Goal: Task Accomplishment & Management: Manage account settings

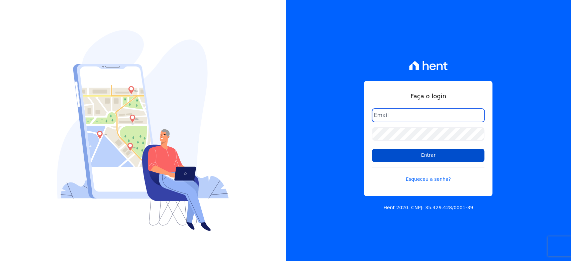
type input "hellen@3pnegociosimobiliarios.com.br"
click at [415, 155] on input "Entrar" at bounding box center [428, 155] width 112 height 13
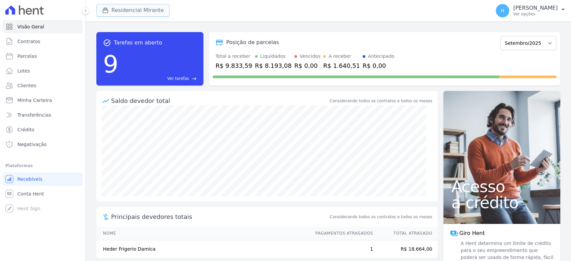
click at [112, 15] on button "Residencial Mirante" at bounding box center [132, 10] width 73 height 13
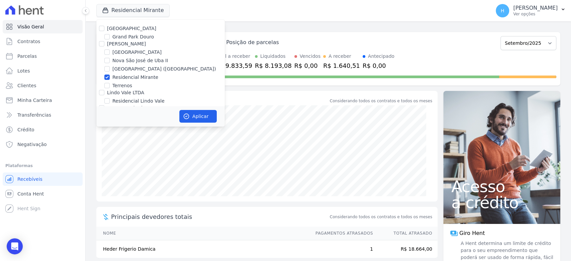
click at [107, 30] on label "[GEOGRAPHIC_DATA]" at bounding box center [131, 28] width 49 height 5
click at [104, 30] on input "[GEOGRAPHIC_DATA]" at bounding box center [101, 28] width 5 height 5
checkbox input "true"
click at [110, 76] on div "Residencial Mirante" at bounding box center [160, 77] width 128 height 7
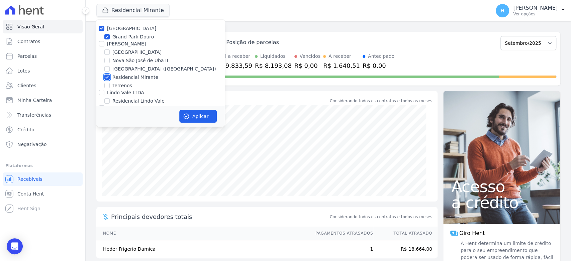
click at [108, 77] on input "Residencial Mirante" at bounding box center [106, 77] width 5 height 5
checkbox input "false"
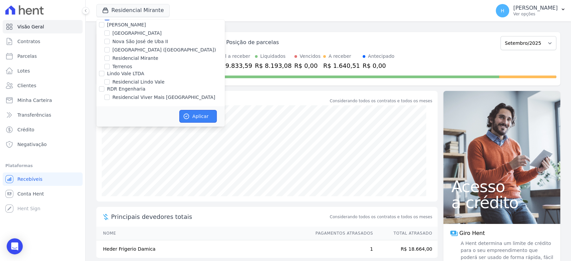
click at [188, 113] on icon "button" at bounding box center [186, 116] width 7 height 7
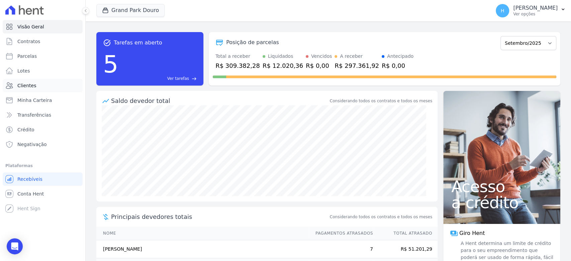
click at [23, 90] on link "Clientes" at bounding box center [43, 85] width 80 height 13
click at [24, 84] on span "Clientes" at bounding box center [26, 85] width 19 height 7
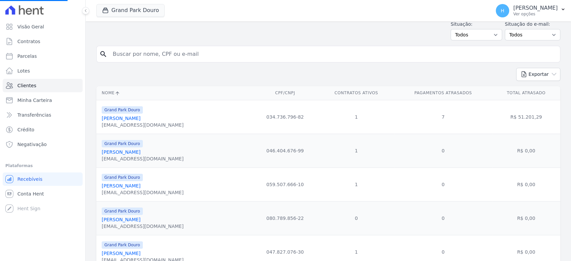
scroll to position [37, 0]
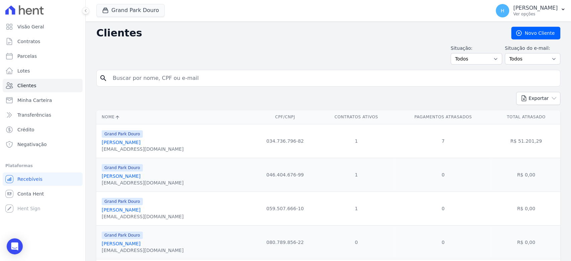
click at [158, 81] on input "search" at bounding box center [333, 78] width 448 height 13
paste input "ALINE INARA DA SILVA ALVES"
type input "ALINE INARA DA SILVA ALVES"
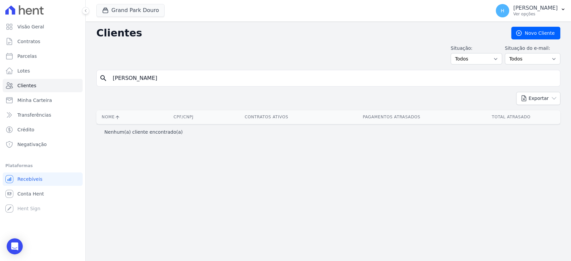
click at [209, 75] on input "ALINE INARA DA SILVA ALVES" at bounding box center [333, 78] width 448 height 13
click at [199, 77] on input "ALINE INARA DA SILVA ALVES" at bounding box center [333, 78] width 448 height 13
paste input "NDRE THIAGO DE OLIVEIRA"
type input "ANDRE THIAGO DE OLIVEIRA"
click at [136, 10] on button "Grand Park Douro" at bounding box center [130, 10] width 68 height 13
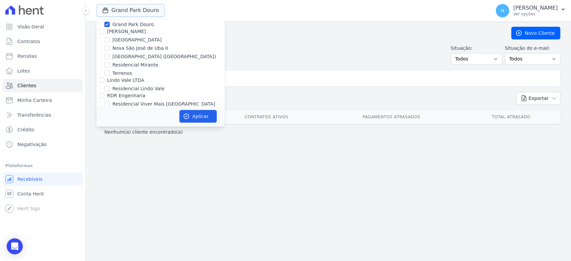
scroll to position [19, 0]
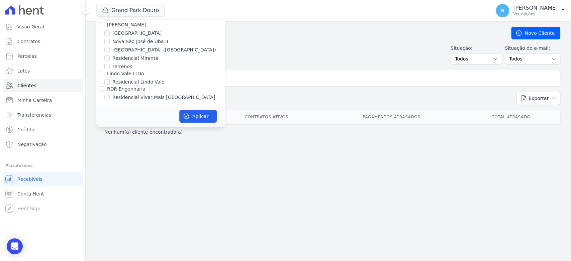
click at [255, 191] on div "Clientes Novo Cliente Situação: Todos Adimplentes Inadimplentes Situação do e-m…" at bounding box center [328, 141] width 485 height 240
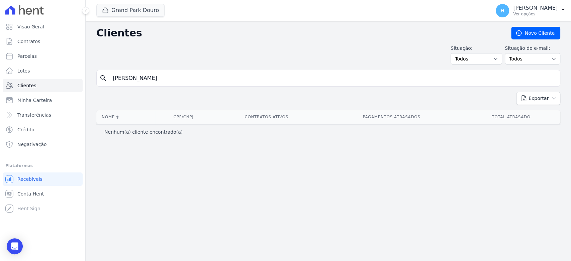
click at [181, 83] on input "ANDRE THIAGO DE OLIVEIRA" at bounding box center [333, 78] width 448 height 13
paste input "LINE INARA DA SILVA ALVES"
type input "ALINE INARA DA SILVA ALVES"
click at [176, 82] on input "ALINE INARA DA SILVA ALVES" at bounding box center [333, 78] width 448 height 13
paste input "ELIZABETH DIAS DE OLIVEIRA"
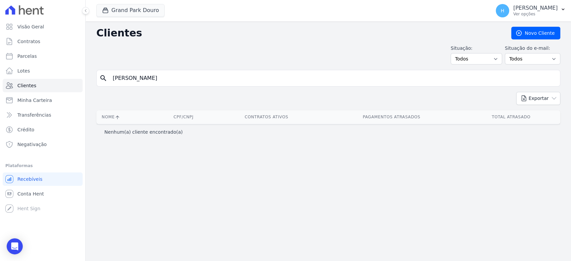
type input "ELIZABETH DIAS DE OLIVEIRA"
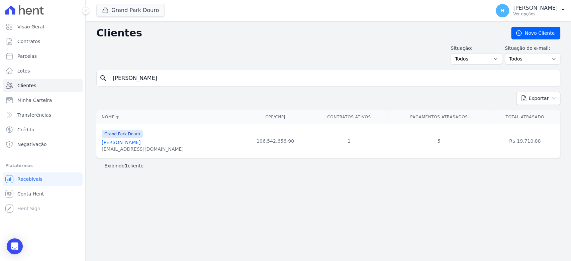
click at [211, 81] on input "ELIZABETH DIAS DE OLIVEIRA" at bounding box center [333, 78] width 448 height 13
paste input "FERNANDA FERREIRA DE ASSIS"
type input "FERNANDA FERREIRA DE ASSIS"
click at [173, 82] on input "FERNANDA FERREIRA DE ASSIS" at bounding box center [333, 78] width 448 height 13
paste input "LUIZ HENRIQUE DE OLIVEIRA MARTIN"
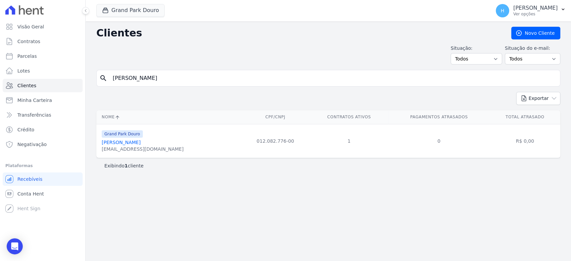
type input "LUIZ HENRIQUE DE OLIVEIRA MARTINS"
click at [222, 73] on input "LUIZ HENRIQUE DE OLIVEIRA MARTINS" at bounding box center [333, 78] width 448 height 13
paste input "PEDRO RUY BRANDÃO VIDIGAL DOS SANTO"
type input "PEDRO RUY BRANDÃO VIDIGAL DOS SANTOS"
click at [200, 85] on input "PEDRO RUY BRANDÃO VIDIGAL DOS SANTOS" at bounding box center [333, 78] width 448 height 13
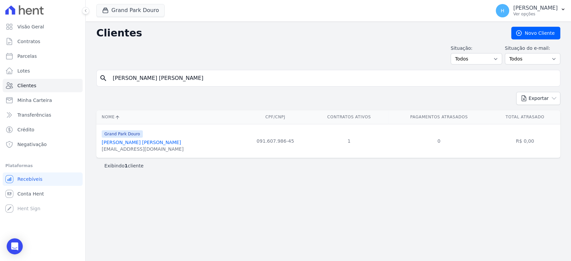
paste input "RISCILA COTTA MATOS GUIMARAE"
type input "PRISCILA COTTA MATOS GUIMARAES"
click at [201, 84] on input "PRISCILA COTTA MATOS GUIMARAES" at bounding box center [333, 78] width 448 height 13
paste input "CAIO FIGUEIREDO DOS SANTO"
type input "CAIO FIGUEIREDO DOS SANTOS"
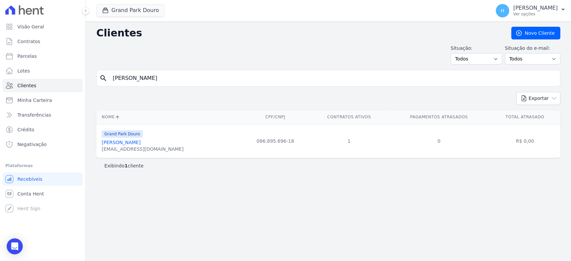
click at [179, 79] on input "CAIO FIGUEIREDO DOS SANTOS" at bounding box center [333, 78] width 448 height 13
paste input "ROSSANA LEMES CARVALHO"
type input "ROSSANA LEMES CARVALHO"
drag, startPoint x: 131, startPoint y: 143, endPoint x: 138, endPoint y: 148, distance: 8.4
click at [138, 147] on div "tatiane_carvalho0396@hotmail.com" at bounding box center [143, 149] width 82 height 7
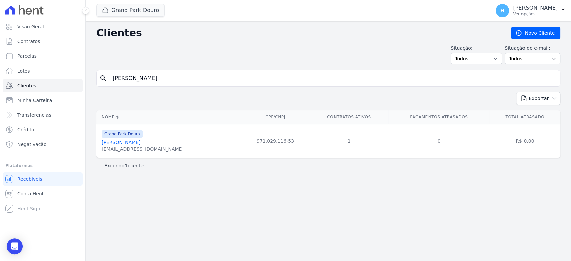
click at [139, 148] on div "tatiane_carvalho0396@hotmail.com" at bounding box center [143, 149] width 82 height 7
click at [180, 75] on input "ROSSANA LEMES CARVALHO" at bounding box center [333, 78] width 448 height 13
paste input "KARINE RODRIGUES DE SOUZA DE FREITAS"
type input "KARINE RODRIGUES DE SOUZA DE FREITAS"
click at [151, 80] on input "KARINE RODRIGUES DE SOUZA DE FREITAS" at bounding box center [333, 78] width 448 height 13
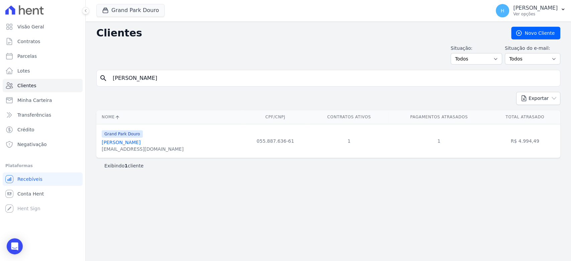
paste input "LUIZ CASSIO DIAS LOPE"
type input "LUIZ CASSIO DIAS LOPES"
click at [180, 75] on input "LUIZ CASSIO DIAS LOPES" at bounding box center [333, 78] width 448 height 13
paste input "PAULO MARCIO ANDRADE"
type input "PAULO MARCIO ANDRADE"
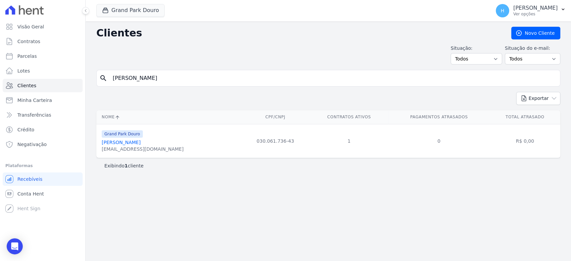
click at [182, 77] on input "PAULO MARCIO ANDRADE" at bounding box center [333, 78] width 448 height 13
paste input "BRUNO SILVA MENDES"
type input "BRUNO SILVA MENDES"
click at [131, 205] on div "Clientes Novo Cliente Situação: Todos Adimplentes Inadimplentes Situação do e-m…" at bounding box center [328, 141] width 485 height 240
click at [167, 83] on input "BRUNO SILVA MENDES" at bounding box center [333, 78] width 448 height 13
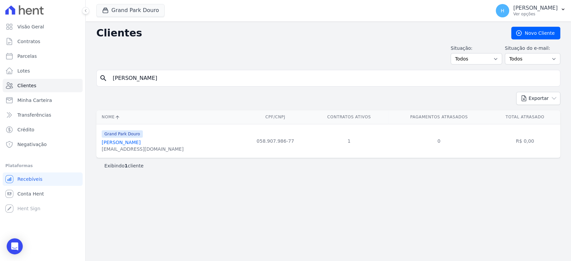
paste input "PH DECOR COMERCIO LTDA"
type input "PH DECOR COMERCIO LTDA"
click at [264, 261] on div "Clientes Novo Cliente Situação: Todos Adimplentes Inadimplentes Situação do e-m…" at bounding box center [328, 141] width 485 height 240
click at [205, 81] on input "PH DECOR COMERCIO LTDA" at bounding box center [333, 78] width 448 height 13
paste input "GABRIELA DE CASTRO ANTUNES ALMEI"
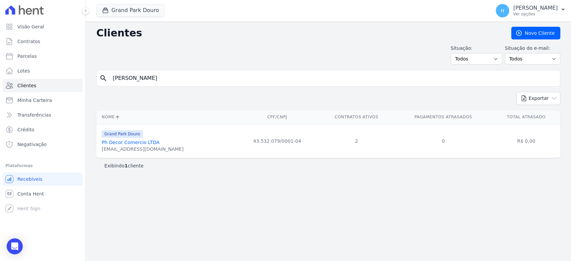
type input "GABRIELA DE CASTRO ANTUNES ALMEIDA"
click at [262, 260] on div "Clientes Novo Cliente Situação: Todos Adimplentes Inadimplentes Situação do e-m…" at bounding box center [328, 141] width 485 height 240
click at [162, 83] on input "GABRIELA DE CASTRO ANTUNES ALMEIDA" at bounding box center [333, 78] width 448 height 13
paste input "AFRANIO DA SILVA RODRIGUES"
type input "AFRANIO DA SILVA RODRIGUES"
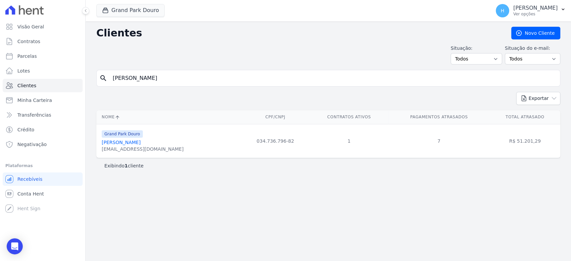
click at [185, 80] on input "AFRANIO DA SILVA RODRIGUES" at bounding box center [333, 78] width 448 height 13
paste input "EDSON ALVES DA SILVA"
type input "EDSON ALVES DA SILVA"
click at [126, 142] on link "Edson Alves Da Silva" at bounding box center [121, 142] width 39 height 5
click at [179, 76] on input "EDSON ALVES DA SILVA" at bounding box center [333, 78] width 448 height 13
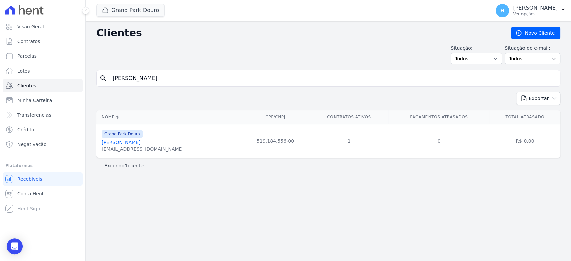
paste input "MARIA DE JESUS ALVES PEREIR"
type input "MARIA DE JESUS ALVES PEREIRA"
click at [114, 189] on div "Clientes Novo Cliente Situação: Todos Adimplentes Inadimplentes Situação do e-m…" at bounding box center [328, 141] width 485 height 240
click at [183, 77] on input "MARIA DE JESUS ALVES PEREIRA" at bounding box center [333, 78] width 448 height 13
paste input "CO TULIO RAMOS SILV"
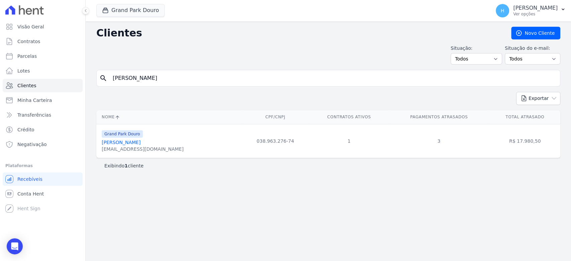
type input "MARCO TULIO RAMOS SILVA"
click at [184, 77] on input "MARCO TULIO RAMOS SILVA" at bounding box center [333, 78] width 448 height 13
paste input "JESSICA DE OLIVEIRA BARBOS"
type input "JESSICA DE OLIVEIRA BARBOSA"
click at [108, 141] on link "Jessica De Oliveira Barbosa" at bounding box center [121, 142] width 39 height 5
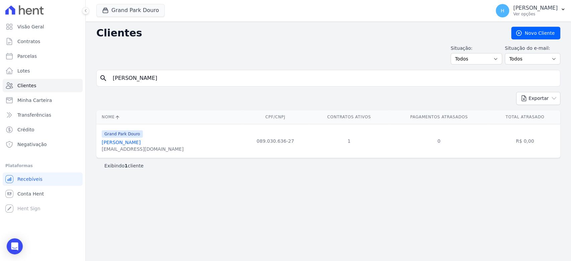
click at [183, 79] on input "JESSICA DE OLIVEIRA BARBOSA" at bounding box center [333, 78] width 448 height 13
paste input "PLINIO SALDANHA TOMAZ"
type input "PLINIO SALDANHA TOMAZ"
click at [163, 73] on input "PLINIO SALDANHA TOMAZ" at bounding box center [333, 78] width 448 height 13
paste input "AULO HENRIQUE PEREIRA COSTA"
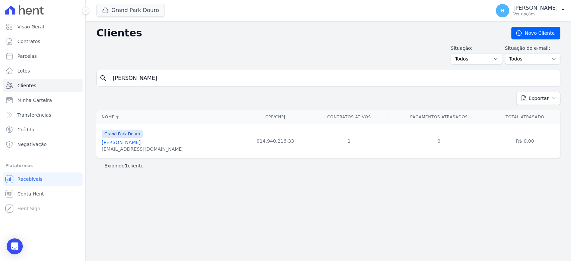
type input "PAULO HENRIQUE PEREIRA COSTA"
click at [190, 84] on input "PAULO HENRIQUE PEREIRA COSTA" at bounding box center [333, 78] width 448 height 13
paste input "SOM DIGITAL BH"
type input "SOM DIGITAL BH"
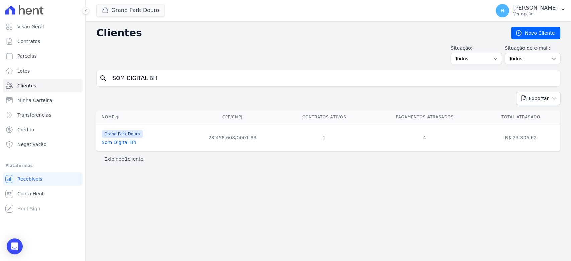
click at [107, 186] on div "Clientes Novo Cliente Situação: Todos Adimplentes Inadimplentes Situação do e-m…" at bounding box center [328, 141] width 485 height 240
click at [206, 79] on input "SOM DIGITAL BH" at bounding box center [333, 78] width 448 height 13
click at [267, 260] on div "Clientes Novo Cliente Situação: Todos Adimplentes Inadimplentes Situação do e-m…" at bounding box center [328, 141] width 485 height 240
click at [174, 81] on input "search" at bounding box center [333, 78] width 448 height 13
paste input "JOSE CARLOS DA SILVA("
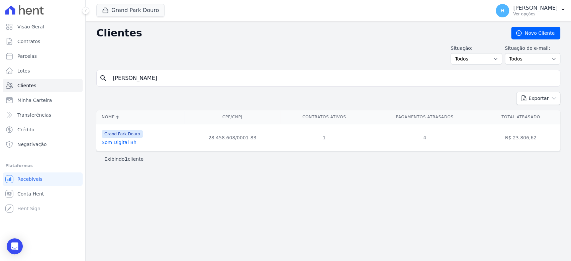
type input "JOSE CARLOS DA SILVA"
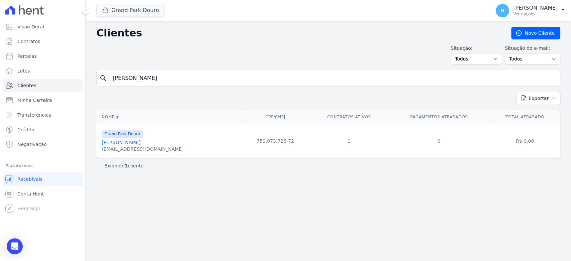
click at [196, 83] on input "JOSE CARLOS DA SILVA" at bounding box center [333, 78] width 448 height 13
paste input "EDVALDO SOARES DOS REIS"
type input "EDVALDO SOARES DOS REIS"
drag, startPoint x: 129, startPoint y: 137, endPoint x: 133, endPoint y: 142, distance: 6.2
click at [158, 82] on input "EDVALDO SOARES DOS REIS" at bounding box center [333, 78] width 448 height 13
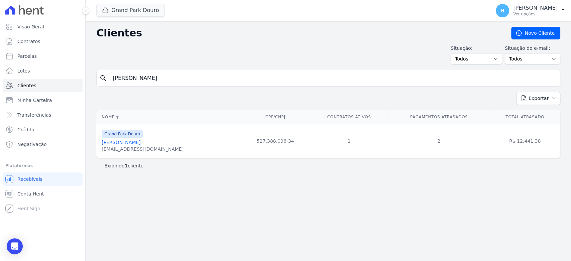
paste input "CRISTIANO MACIEL SANTO"
type input "[DEMOGRAPHIC_DATA][PERSON_NAME]"
drag, startPoint x: 262, startPoint y: -13, endPoint x: 266, endPoint y: -23, distance: 9.9
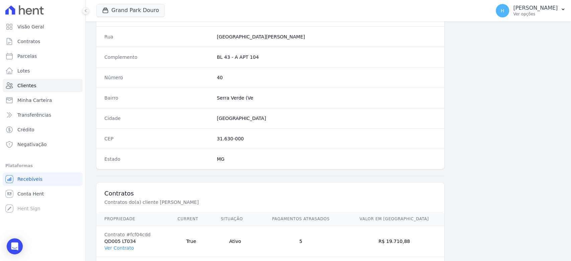
scroll to position [363, 0]
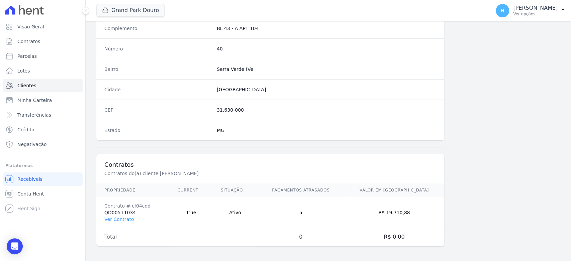
click at [131, 218] on td "Contrato #fcf04cdd QD005 LT034 Ver Contrato" at bounding box center [132, 212] width 73 height 31
click at [124, 218] on link "Ver Contrato" at bounding box center [118, 219] width 29 height 5
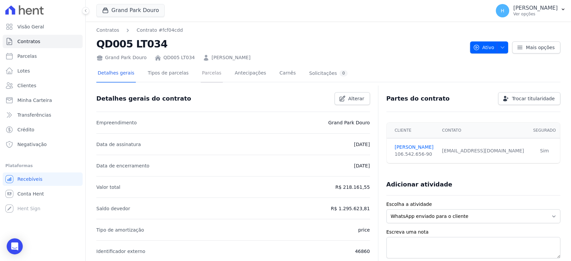
click at [208, 72] on link "Parcelas" at bounding box center [212, 74] width 22 height 18
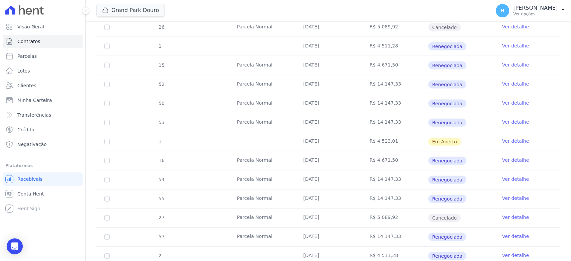
scroll to position [987, 0]
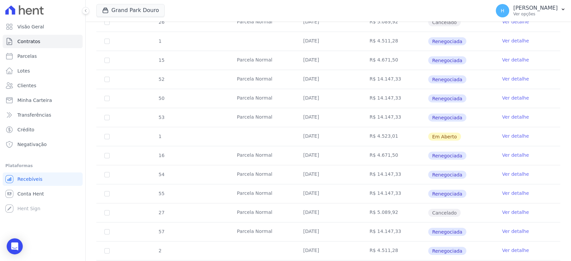
click at [506, 133] on link "Ver detalhe" at bounding box center [515, 136] width 27 height 7
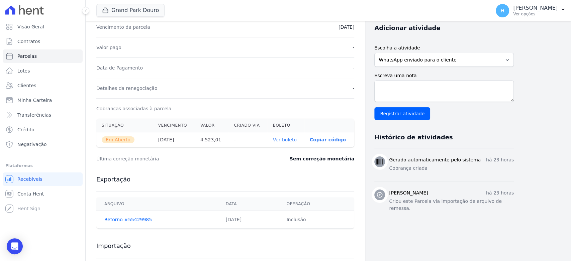
scroll to position [196, 0]
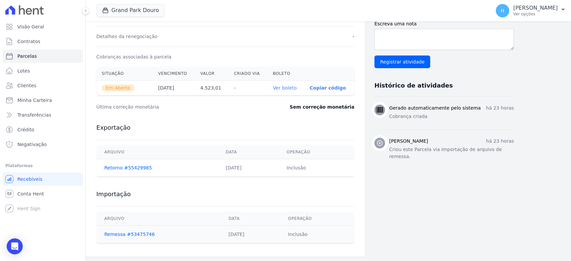
click at [285, 88] on link "Ver boleto" at bounding box center [285, 87] width 24 height 5
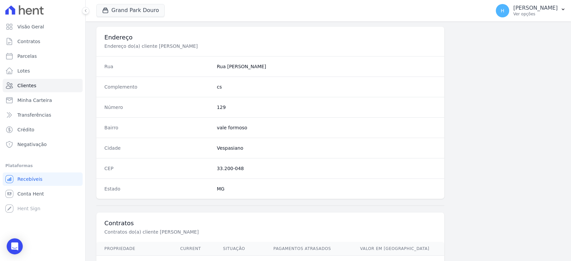
scroll to position [363, 0]
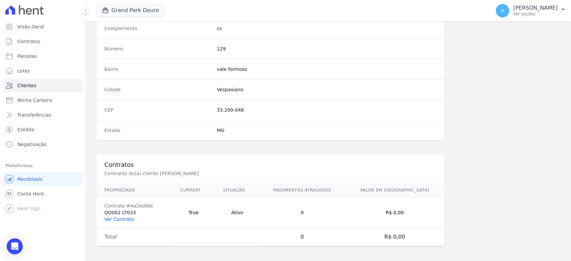
click at [122, 219] on link "Ver Contrato" at bounding box center [118, 219] width 29 height 5
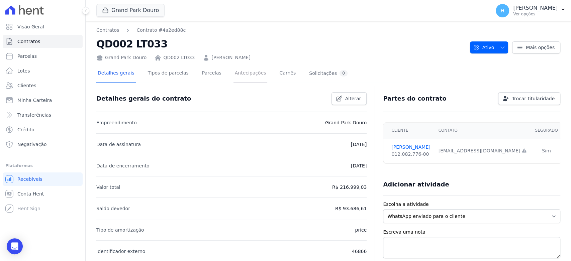
click at [233, 72] on link "Antecipações" at bounding box center [250, 74] width 34 height 18
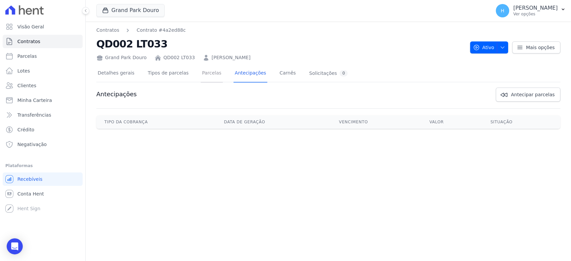
click at [202, 75] on link "Parcelas" at bounding box center [212, 74] width 22 height 18
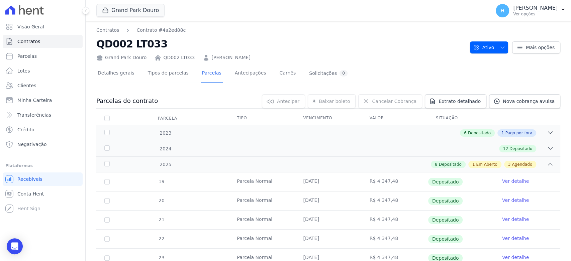
scroll to position [190, 0]
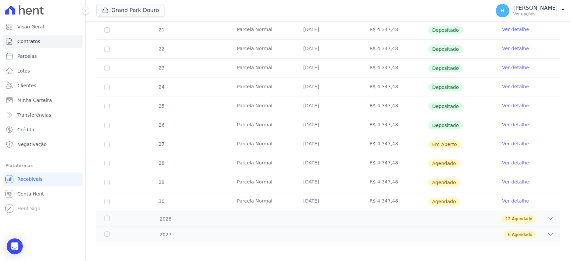
click at [505, 141] on link "Ver detalhe" at bounding box center [515, 143] width 27 height 7
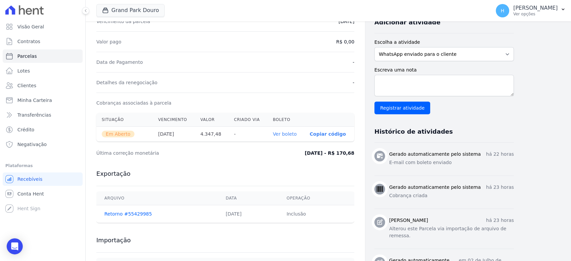
scroll to position [221, 0]
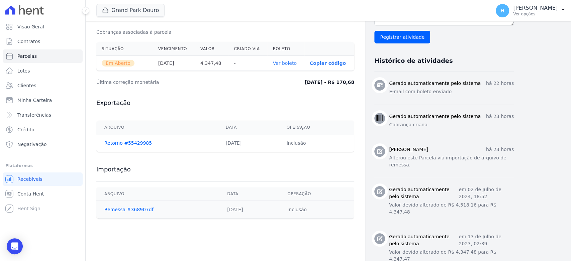
click at [294, 64] on link "Ver boleto" at bounding box center [285, 63] width 24 height 5
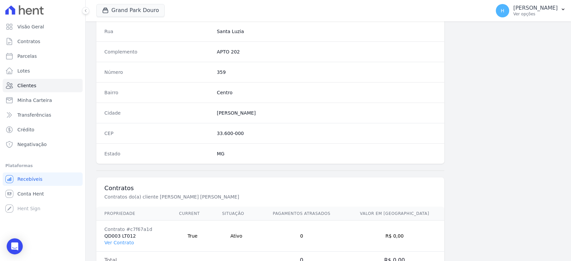
scroll to position [363, 0]
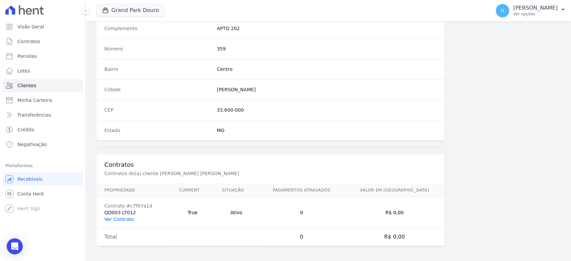
click at [115, 220] on link "Ver Contrato" at bounding box center [118, 219] width 29 height 5
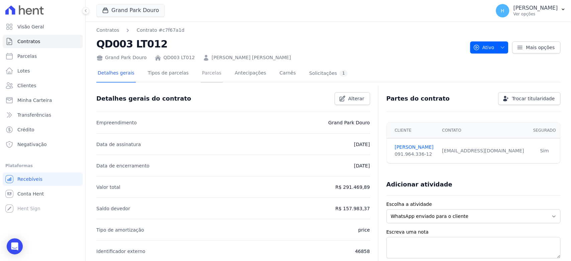
click at [203, 71] on link "Parcelas" at bounding box center [212, 74] width 22 height 18
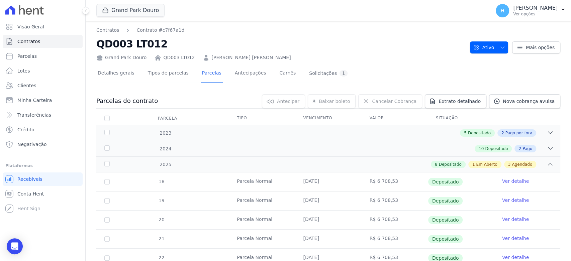
scroll to position [190, 0]
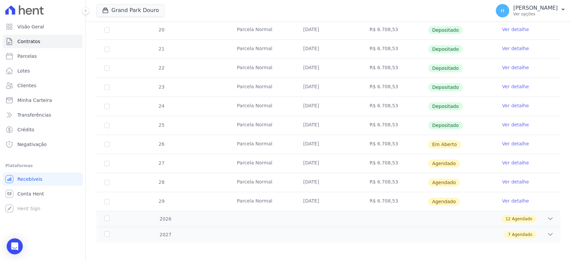
click at [510, 140] on link "Ver detalhe" at bounding box center [515, 143] width 27 height 7
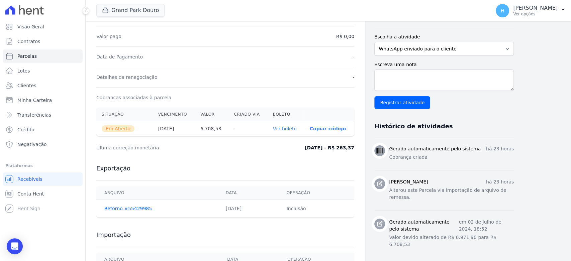
scroll to position [196, 0]
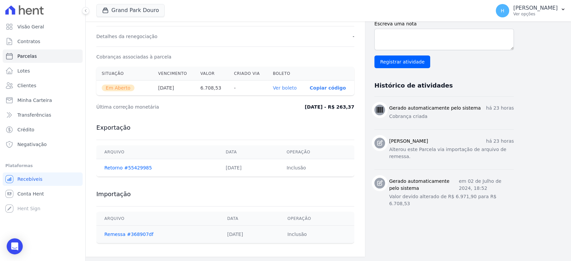
click at [291, 82] on th "Ver boleto" at bounding box center [285, 88] width 37 height 15
click at [290, 85] on link "Ver boleto" at bounding box center [285, 87] width 24 height 5
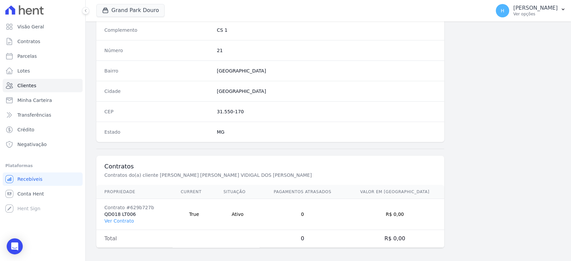
scroll to position [363, 0]
click at [125, 222] on td "Contrato #629b727b QD018 LT006 Ver Contrato" at bounding box center [134, 212] width 76 height 31
click at [121, 218] on link "Ver Contrato" at bounding box center [118, 219] width 29 height 5
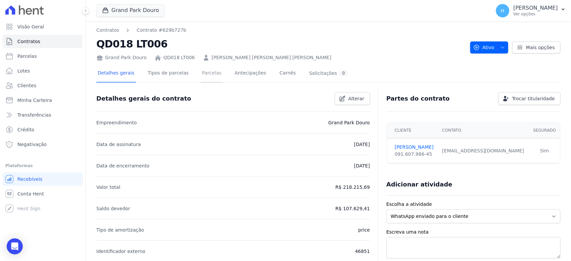
click at [201, 73] on link "Parcelas" at bounding box center [212, 74] width 22 height 18
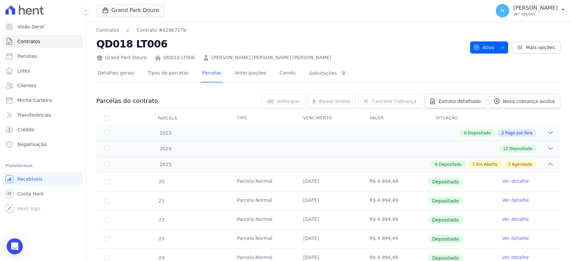
scroll to position [190, 0]
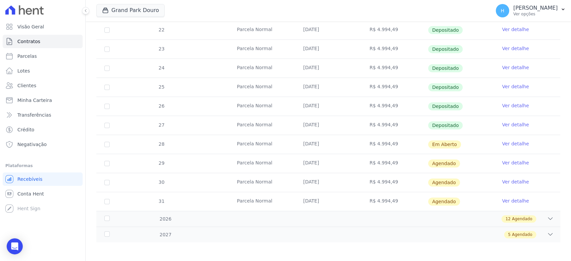
click at [502, 144] on link "Ver detalhe" at bounding box center [515, 143] width 27 height 7
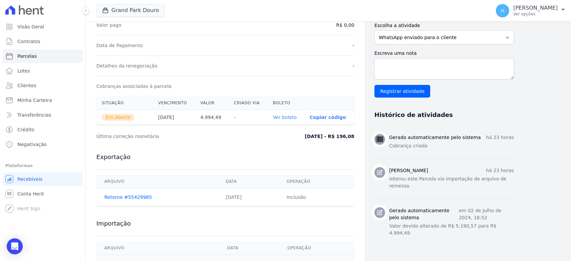
scroll to position [186, 0]
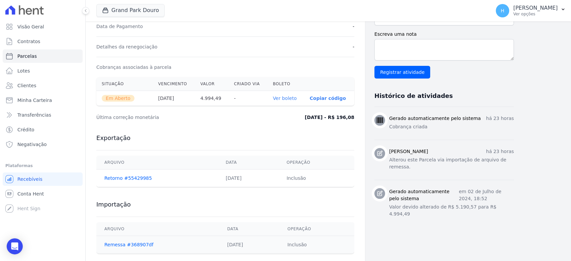
click at [286, 98] on link "Ver boleto" at bounding box center [285, 98] width 24 height 5
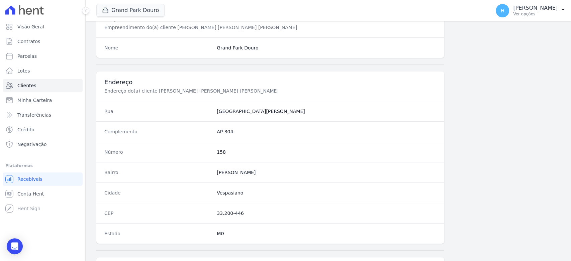
scroll to position [363, 0]
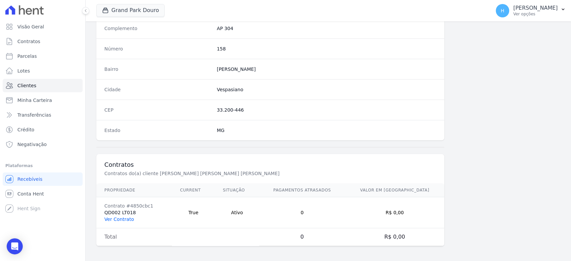
click at [120, 220] on link "Ver Contrato" at bounding box center [118, 219] width 29 height 5
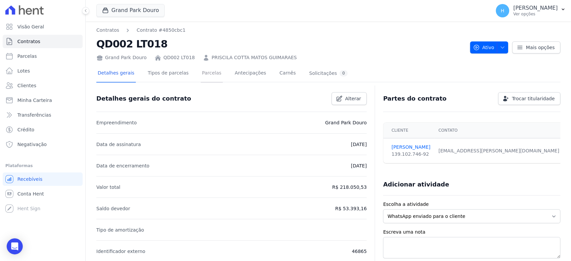
click at [206, 72] on link "Parcelas" at bounding box center [212, 74] width 22 height 18
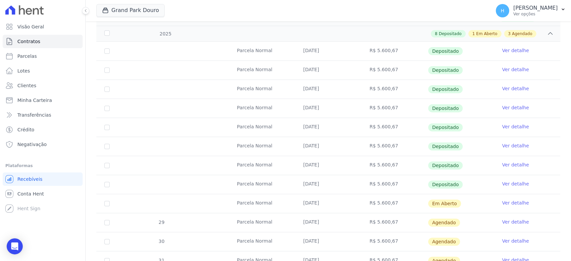
scroll to position [175, 0]
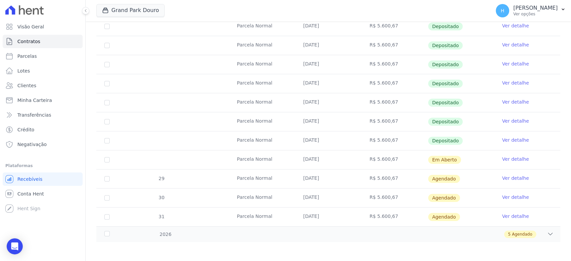
click at [502, 159] on link "Ver detalhe" at bounding box center [515, 159] width 27 height 7
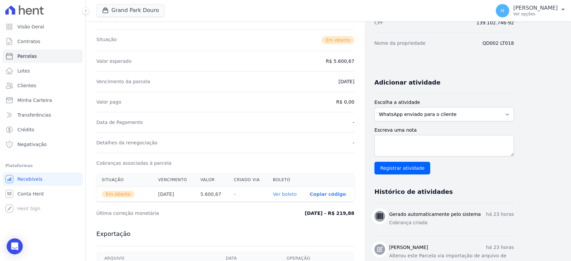
scroll to position [196, 0]
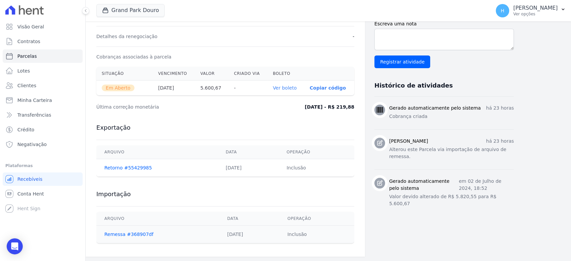
click at [279, 86] on link "Ver boleto" at bounding box center [285, 87] width 24 height 5
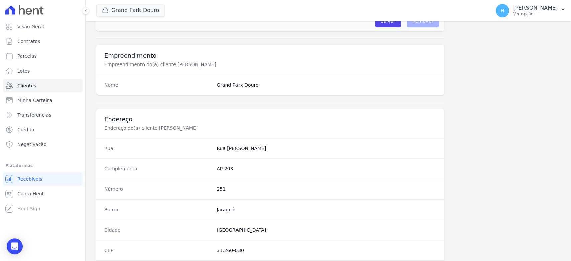
scroll to position [363, 0]
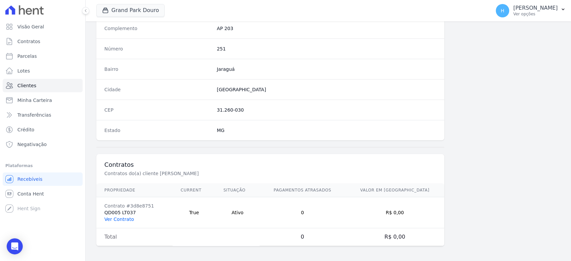
click at [118, 218] on link "Ver Contrato" at bounding box center [118, 219] width 29 height 5
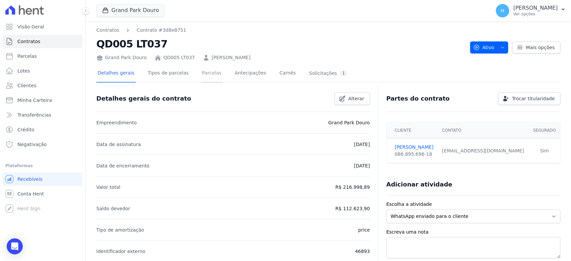
click at [205, 81] on link "Parcelas" at bounding box center [212, 74] width 22 height 18
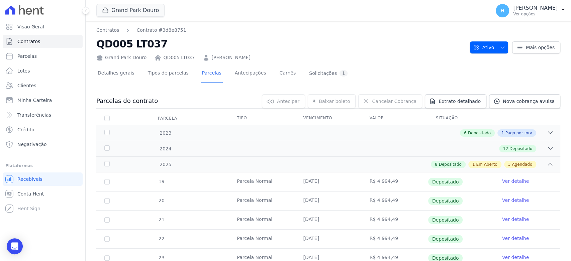
scroll to position [190, 0]
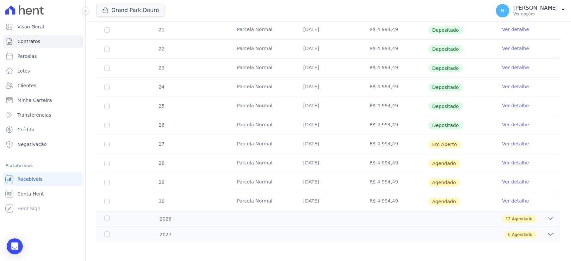
click at [519, 143] on link "Ver detalhe" at bounding box center [515, 143] width 27 height 7
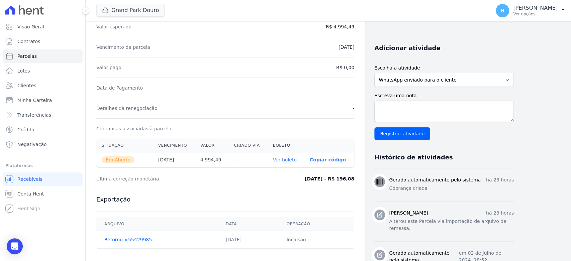
scroll to position [196, 0]
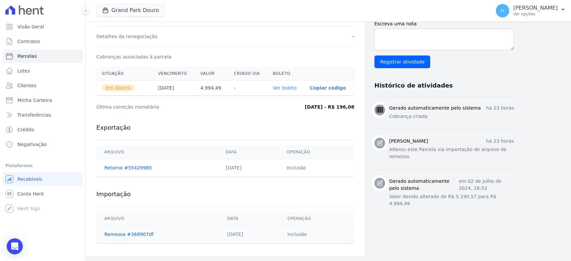
click at [286, 85] on link "Ver boleto" at bounding box center [285, 87] width 24 height 5
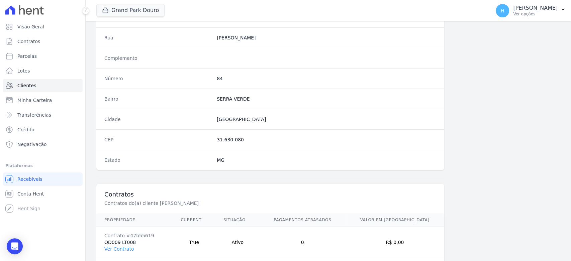
scroll to position [363, 0]
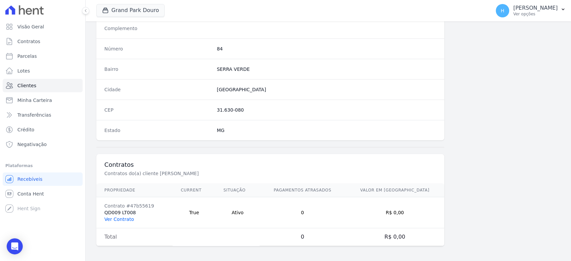
click at [125, 217] on link "Ver Contrato" at bounding box center [118, 219] width 29 height 5
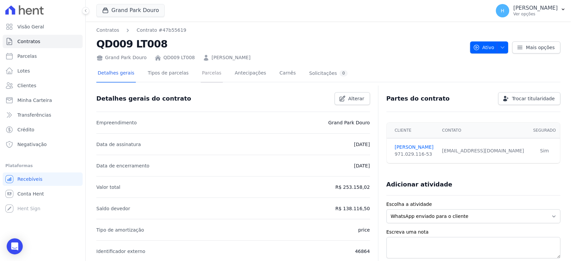
click at [201, 69] on link "Parcelas" at bounding box center [212, 74] width 22 height 18
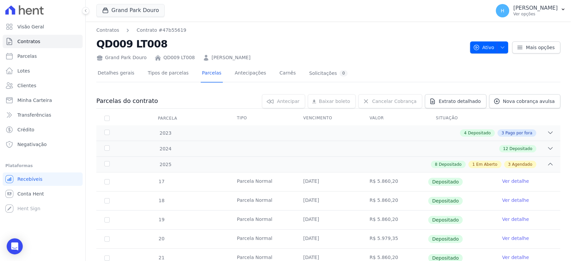
scroll to position [190, 0]
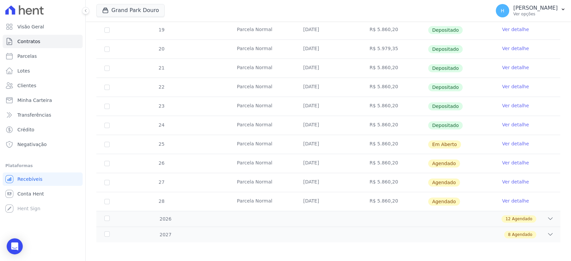
click at [509, 142] on link "Ver detalhe" at bounding box center [515, 143] width 27 height 7
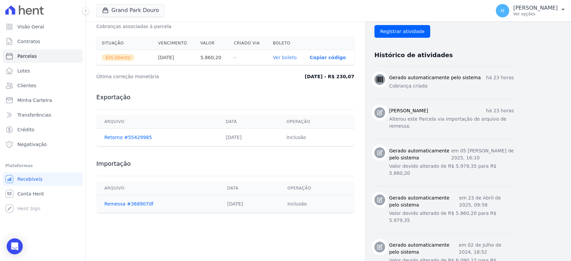
scroll to position [227, 0]
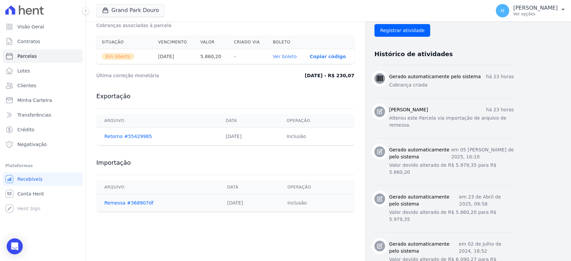
click at [291, 59] on th "Ver boleto" at bounding box center [285, 56] width 37 height 15
click at [291, 58] on link "Ver boleto" at bounding box center [285, 56] width 24 height 5
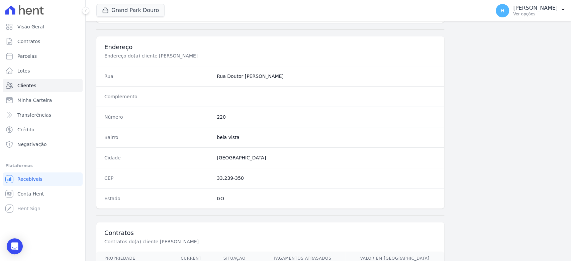
scroll to position [363, 0]
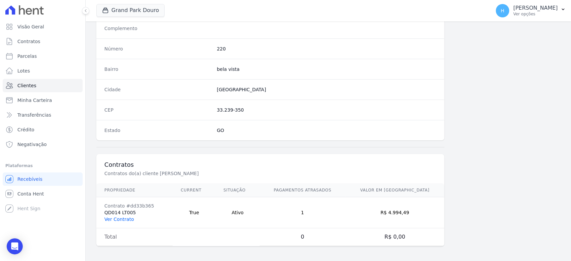
click at [128, 217] on link "Ver Contrato" at bounding box center [118, 219] width 29 height 5
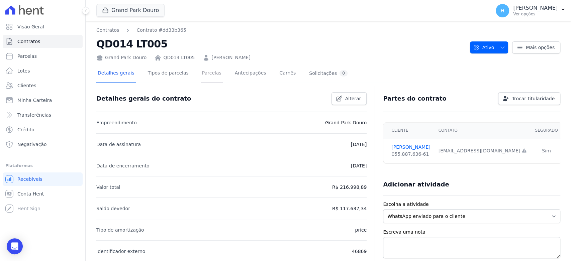
click at [208, 75] on link "Parcelas" at bounding box center [212, 74] width 22 height 18
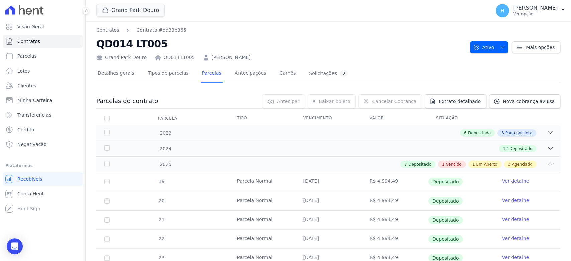
scroll to position [190, 0]
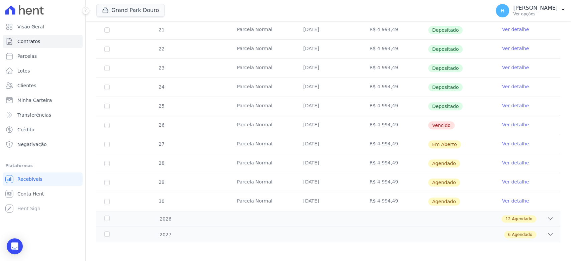
click at [508, 141] on link "Ver detalhe" at bounding box center [515, 143] width 27 height 7
click at [513, 143] on link "Ver detalhe" at bounding box center [515, 143] width 27 height 7
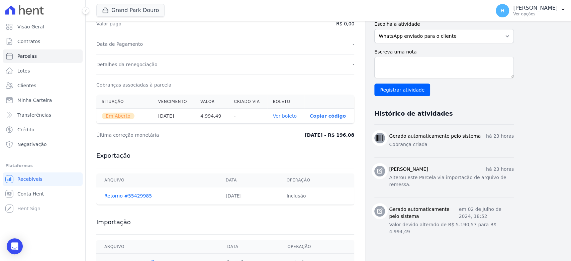
scroll to position [196, 0]
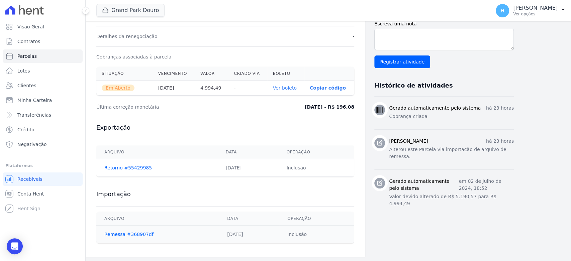
click at [281, 96] on div "Situação Vencimento Valor Criado via Boleto Em Aberto 30/09/2025 4.994,49 - Ver…" at bounding box center [225, 81] width 279 height 34
click at [289, 86] on link "Ver boleto" at bounding box center [285, 87] width 24 height 5
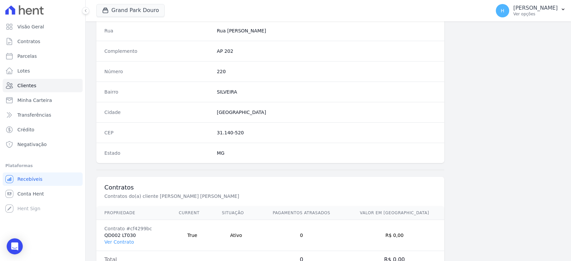
scroll to position [363, 0]
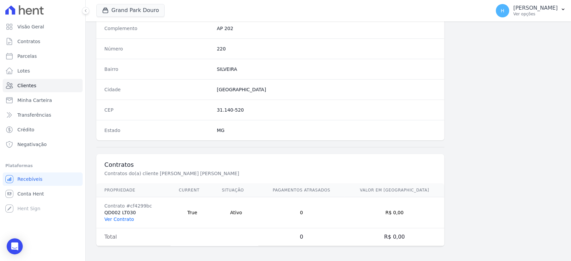
click at [125, 218] on link "Ver Contrato" at bounding box center [118, 219] width 29 height 5
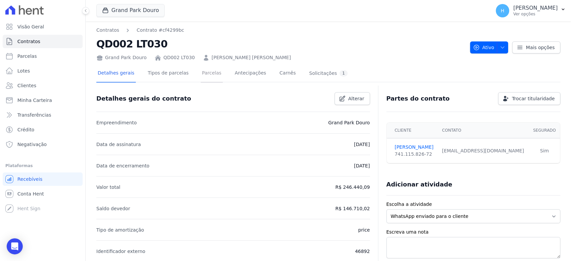
click at [205, 74] on link "Parcelas" at bounding box center [212, 74] width 22 height 18
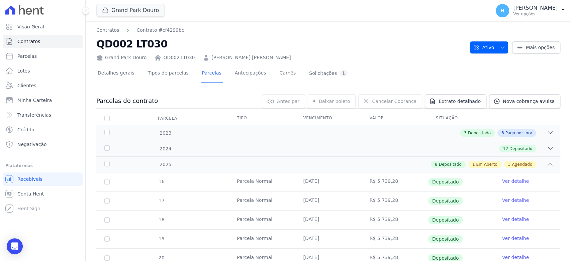
scroll to position [190, 0]
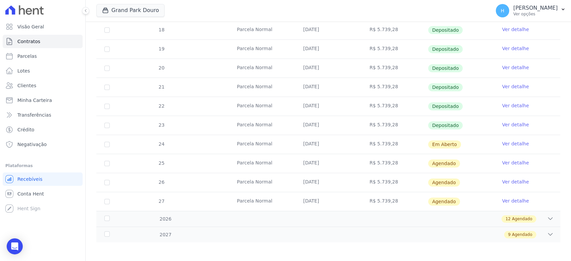
click at [516, 141] on link "Ver detalhe" at bounding box center [515, 143] width 27 height 7
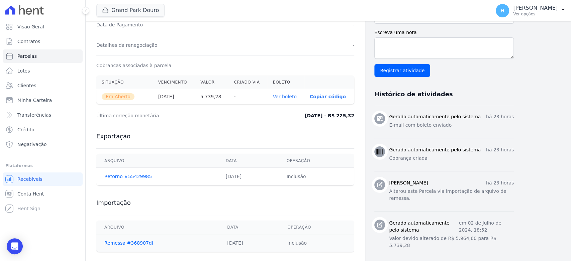
scroll to position [196, 0]
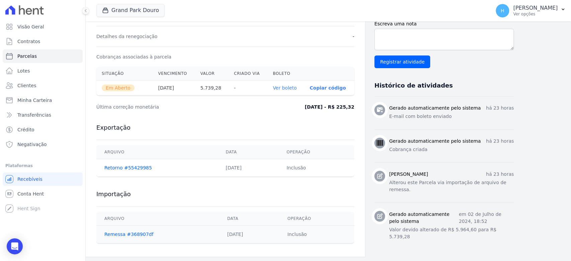
click at [280, 83] on th "Ver boleto" at bounding box center [285, 88] width 37 height 15
click at [280, 85] on link "Ver boleto" at bounding box center [285, 87] width 24 height 5
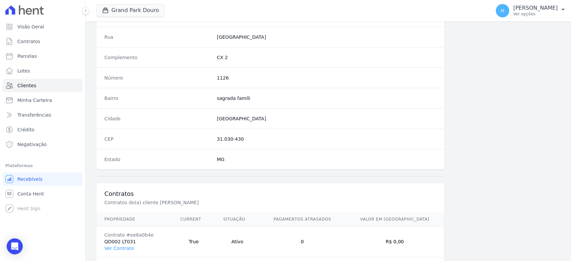
scroll to position [363, 0]
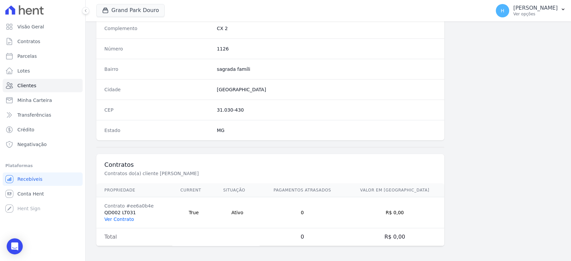
click at [130, 219] on link "Ver Contrato" at bounding box center [118, 219] width 29 height 5
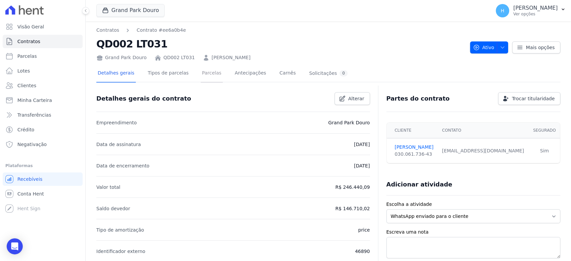
click at [205, 70] on link "Parcelas" at bounding box center [212, 74] width 22 height 18
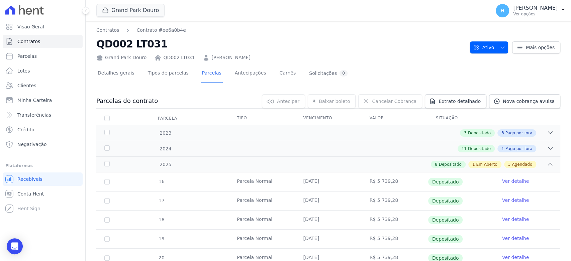
scroll to position [190, 0]
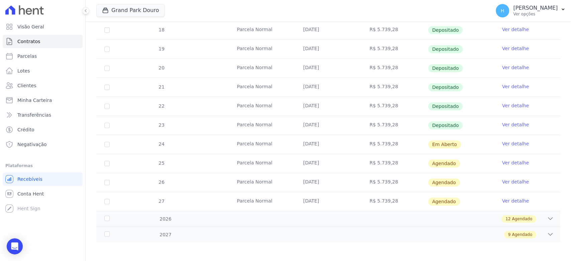
click at [506, 144] on link "Ver detalhe" at bounding box center [515, 143] width 27 height 7
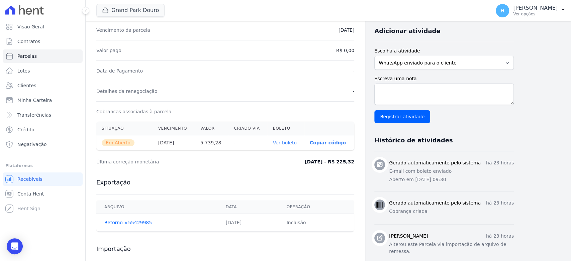
scroll to position [196, 0]
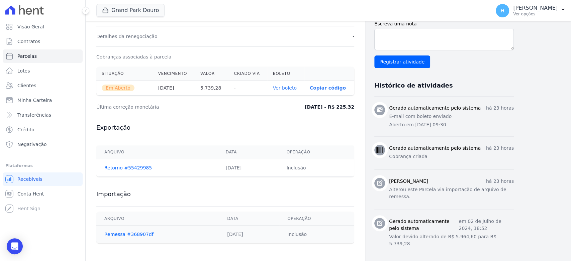
click at [286, 87] on link "Ver boleto" at bounding box center [285, 87] width 24 height 5
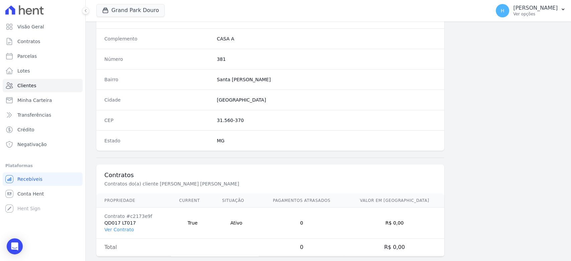
scroll to position [363, 0]
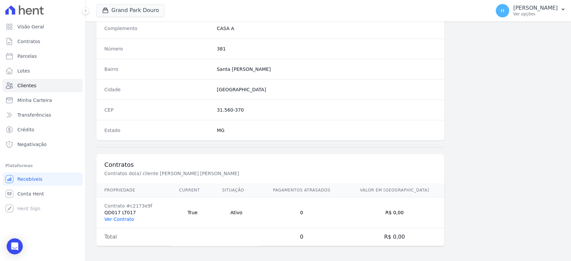
click at [125, 217] on link "Ver Contrato" at bounding box center [118, 219] width 29 height 5
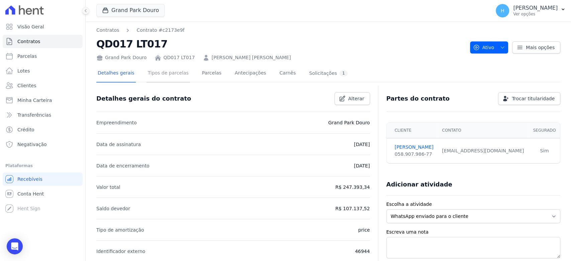
click at [169, 72] on link "Tipos de parcelas" at bounding box center [167, 74] width 43 height 18
click at [201, 77] on link "Parcelas" at bounding box center [212, 74] width 22 height 18
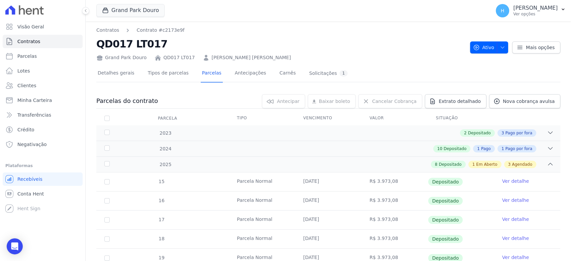
scroll to position [190, 0]
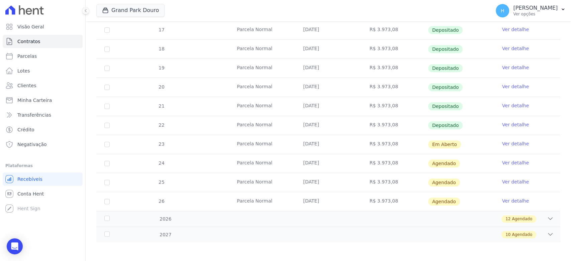
click at [508, 141] on link "Ver detalhe" at bounding box center [515, 143] width 27 height 7
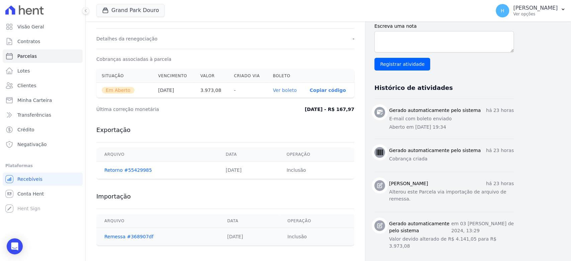
scroll to position [196, 0]
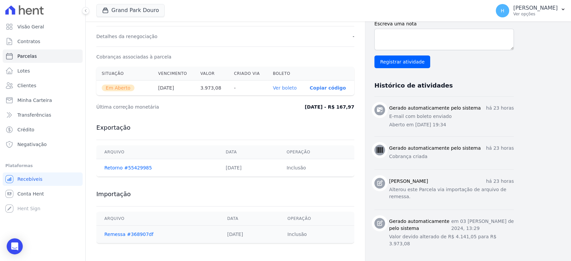
click at [282, 87] on link "Ver boleto" at bounding box center [285, 87] width 24 height 5
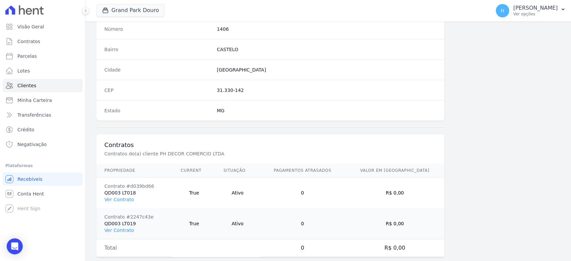
scroll to position [394, 0]
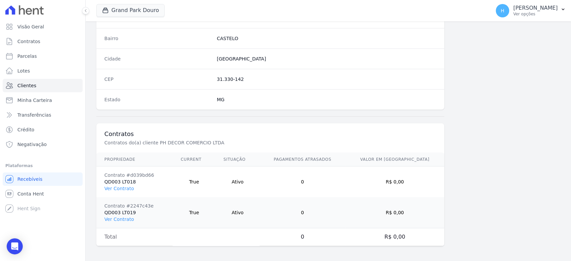
drag, startPoint x: 120, startPoint y: 190, endPoint x: 136, endPoint y: 114, distance: 77.5
click at [136, 114] on div at bounding box center [270, 117] width 348 height 14
drag, startPoint x: 126, startPoint y: 191, endPoint x: 120, endPoint y: 185, distance: 8.0
drag, startPoint x: 124, startPoint y: 217, endPoint x: 110, endPoint y: 219, distance: 13.8
click at [110, 219] on link "Ver Contrato" at bounding box center [118, 219] width 29 height 5
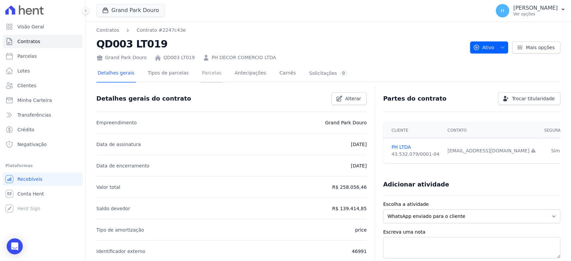
click at [201, 70] on link "Parcelas" at bounding box center [212, 74] width 22 height 18
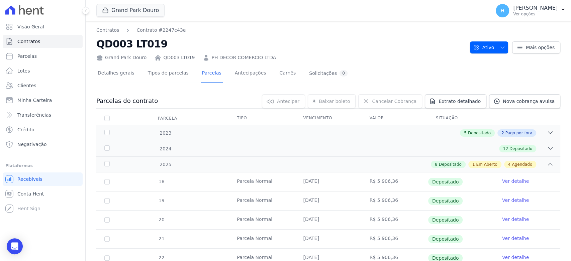
scroll to position [209, 0]
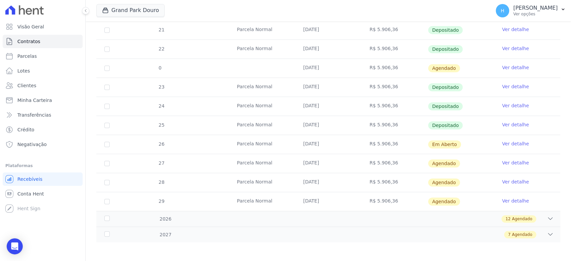
click at [502, 143] on link "Ver detalhe" at bounding box center [515, 143] width 27 height 7
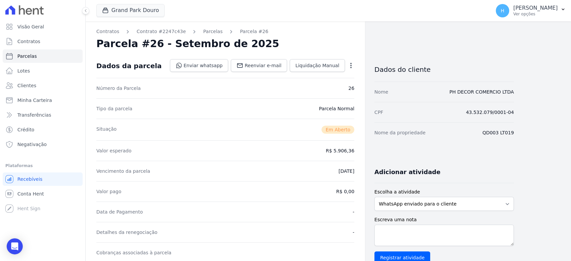
scroll to position [196, 0]
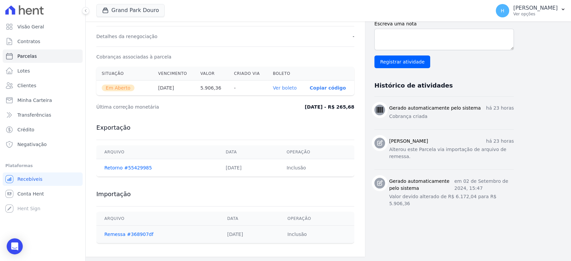
click at [290, 86] on link "Ver boleto" at bounding box center [285, 87] width 24 height 5
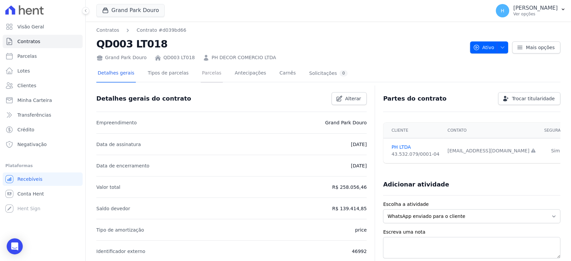
click at [201, 75] on link "Parcelas" at bounding box center [212, 74] width 22 height 18
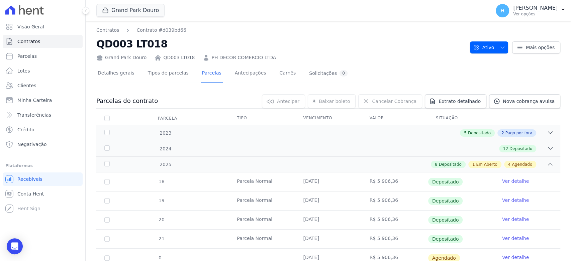
click at [369, 76] on div "Detalhes gerais Tipos de parcelas [GEOGRAPHIC_DATA] Antecipações [PERSON_NAME] …" at bounding box center [328, 73] width 464 height 17
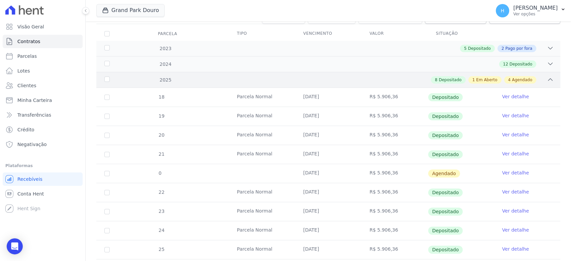
scroll to position [186, 0]
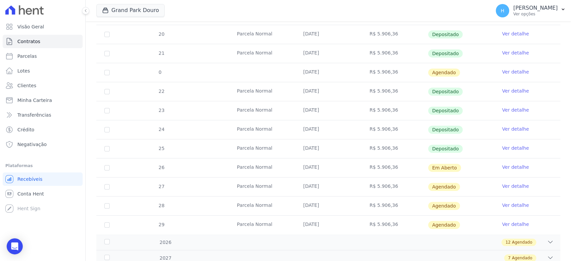
click at [349, 116] on td "[DATE]" at bounding box center [328, 110] width 66 height 19
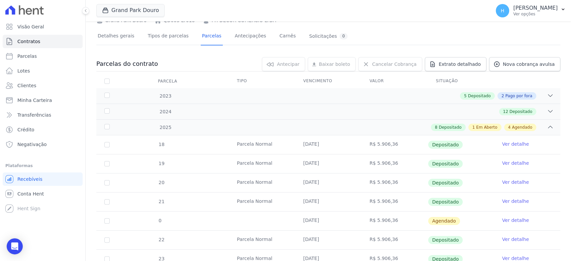
scroll to position [209, 0]
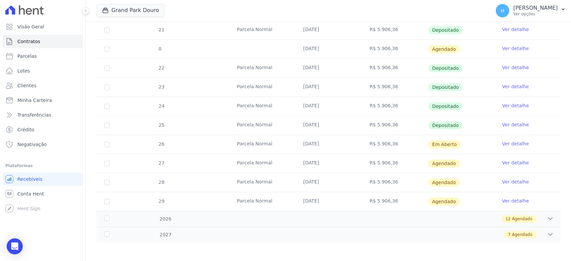
click at [508, 141] on link "Ver detalhe" at bounding box center [515, 143] width 27 height 7
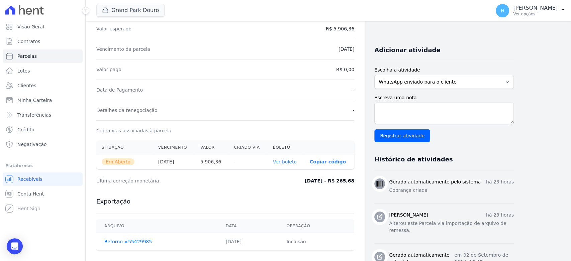
scroll to position [196, 0]
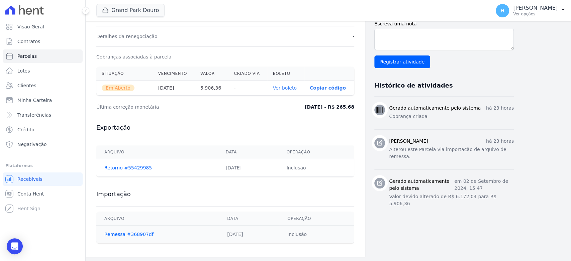
click at [285, 88] on link "Ver boleto" at bounding box center [285, 87] width 24 height 5
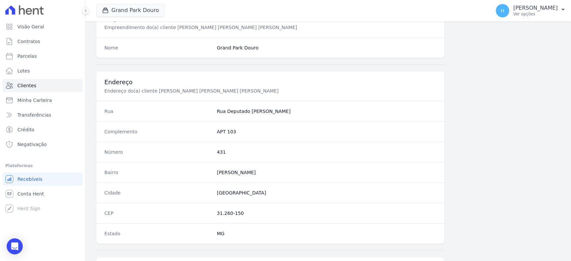
scroll to position [363, 0]
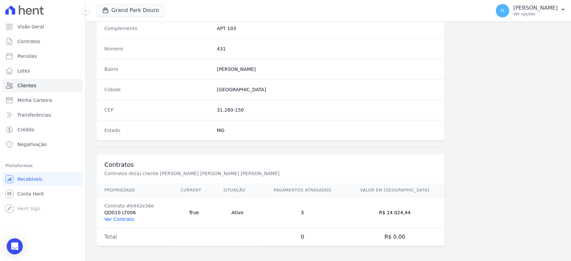
click at [114, 219] on link "Ver Contrato" at bounding box center [118, 219] width 29 height 5
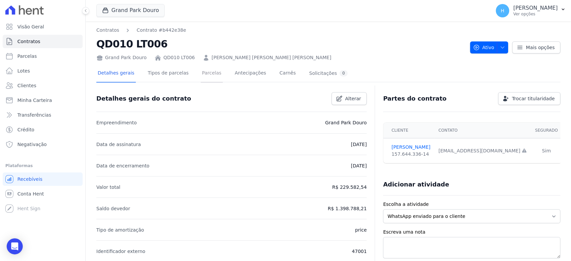
click at [207, 71] on link "Parcelas" at bounding box center [212, 74] width 22 height 18
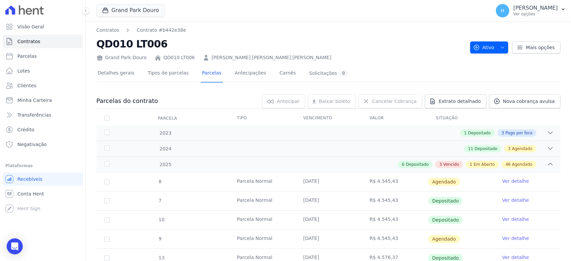
scroll to position [686, 0]
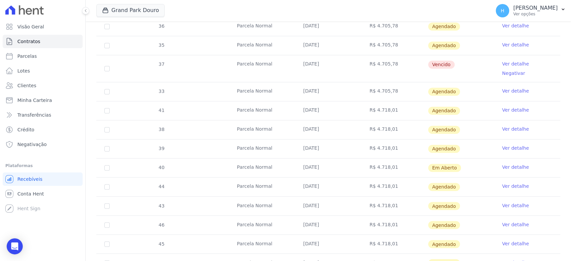
click at [505, 164] on link "Ver detalhe" at bounding box center [515, 167] width 27 height 7
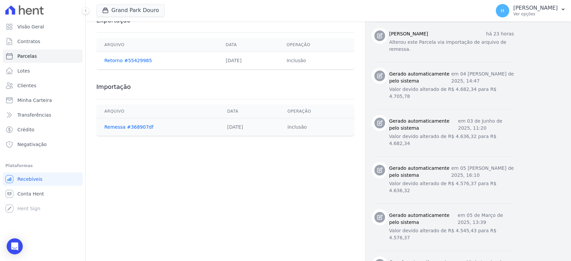
scroll to position [202, 0]
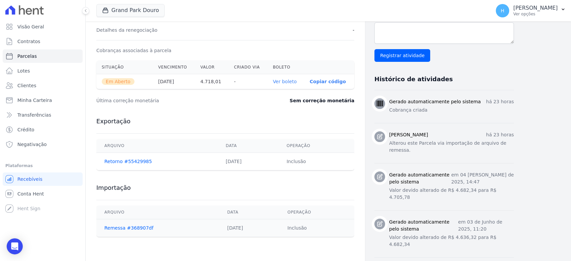
click at [290, 80] on link "Ver boleto" at bounding box center [285, 81] width 24 height 5
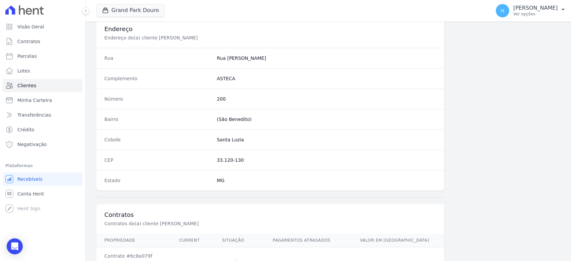
scroll to position [363, 0]
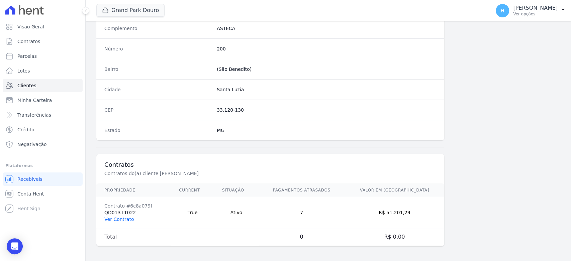
click at [126, 218] on link "Ver Contrato" at bounding box center [118, 219] width 29 height 5
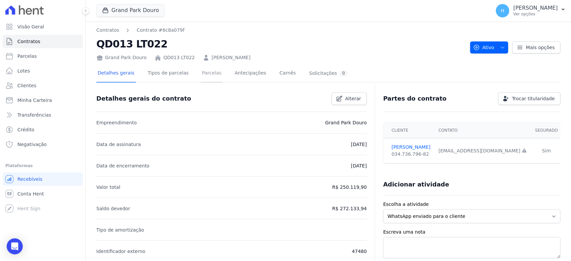
click at [201, 71] on link "Parcelas" at bounding box center [212, 74] width 22 height 18
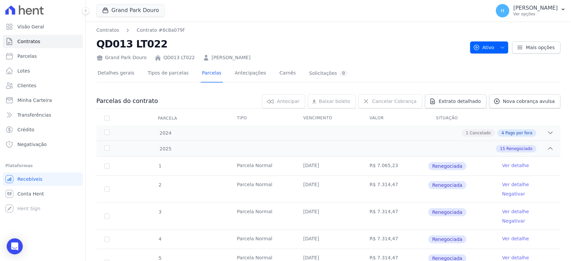
scroll to position [232, 0]
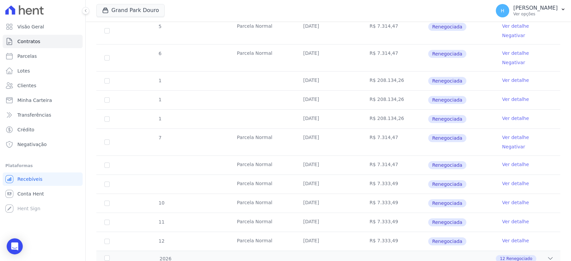
click at [502, 180] on link "Ver detalhe" at bounding box center [515, 183] width 27 height 7
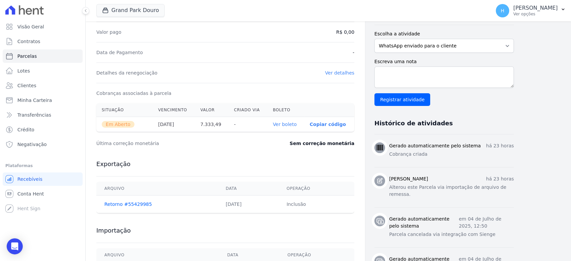
scroll to position [148, 0]
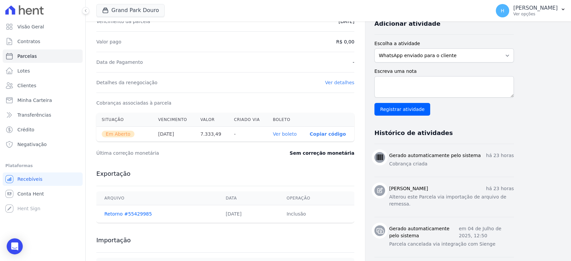
click at [281, 133] on link "Ver boleto" at bounding box center [285, 133] width 24 height 5
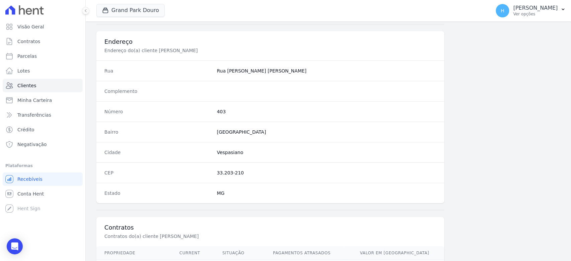
scroll to position [363, 0]
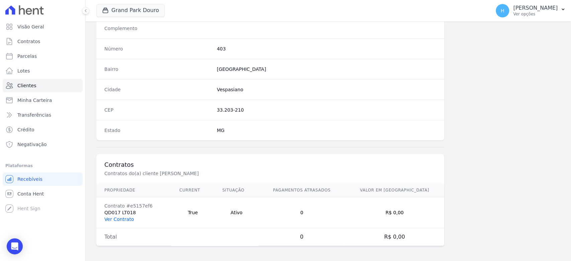
click at [123, 217] on link "Ver Contrato" at bounding box center [118, 219] width 29 height 5
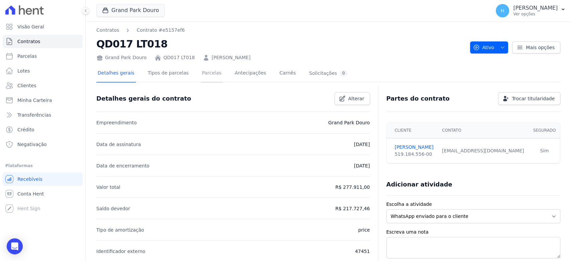
click at [201, 75] on link "Parcelas" at bounding box center [212, 74] width 22 height 18
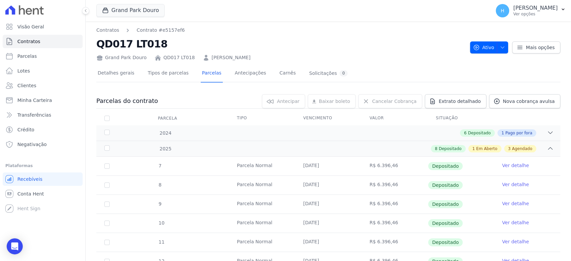
scroll to position [176, 0]
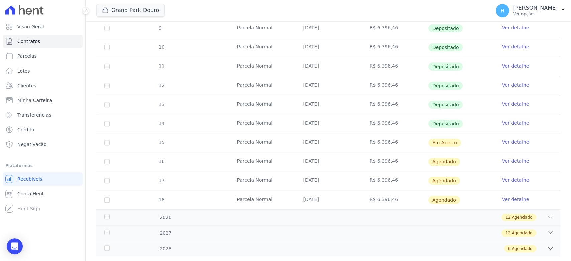
click at [502, 141] on link "Ver detalhe" at bounding box center [515, 142] width 27 height 7
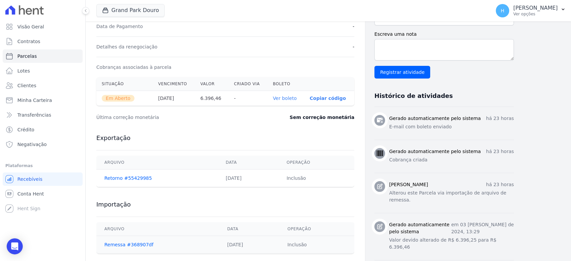
scroll to position [221, 0]
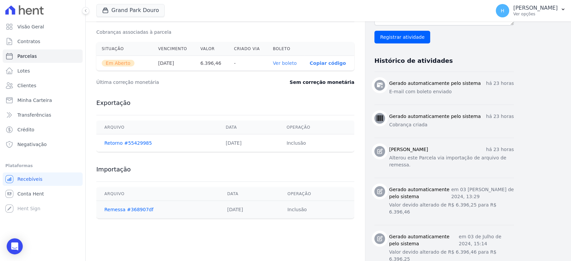
click at [300, 61] on th "Ver boleto" at bounding box center [285, 63] width 37 height 15
click at [293, 61] on link "Ver boleto" at bounding box center [285, 63] width 24 height 5
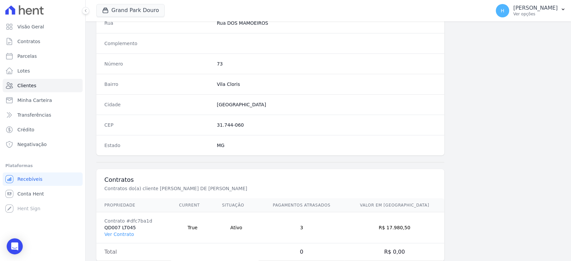
scroll to position [363, 0]
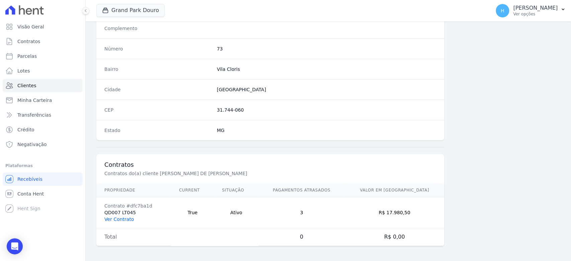
click at [125, 217] on link "Ver Contrato" at bounding box center [118, 219] width 29 height 5
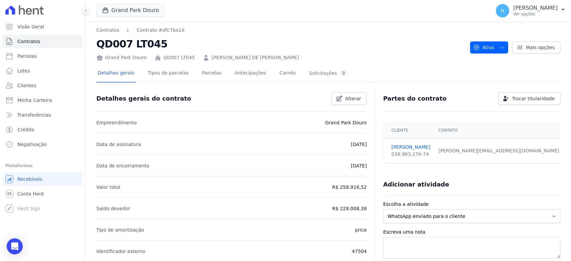
click at [189, 72] on div "Detalhes gerais Tipos de parcelas Parcelas Antecipações Carnês Solicitações 0" at bounding box center [222, 74] width 252 height 18
click at [211, 72] on link "Parcelas" at bounding box center [212, 74] width 22 height 18
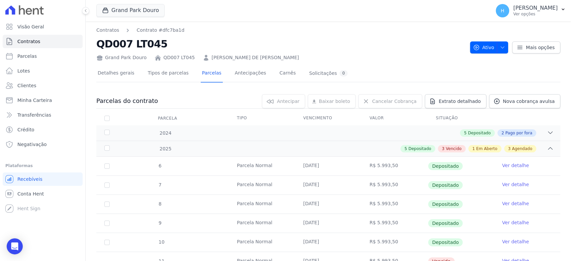
scroll to position [176, 0]
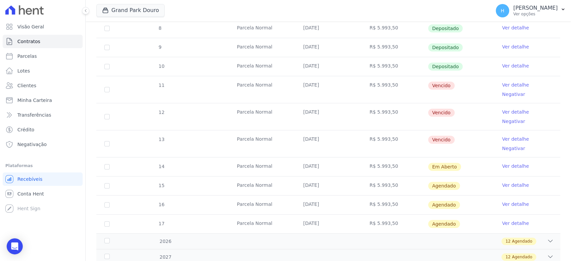
click at [502, 163] on link "Ver detalhe" at bounding box center [515, 166] width 27 height 7
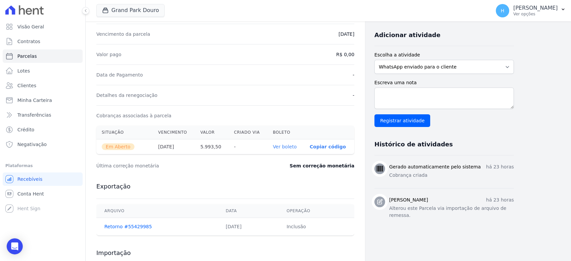
scroll to position [196, 0]
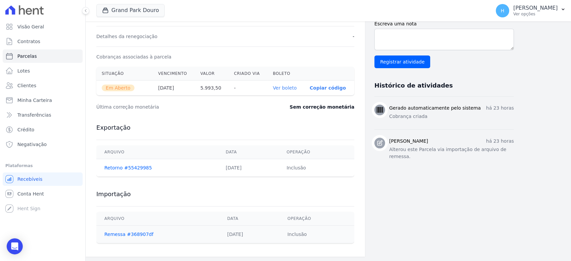
click at [287, 87] on link "Ver boleto" at bounding box center [285, 87] width 24 height 5
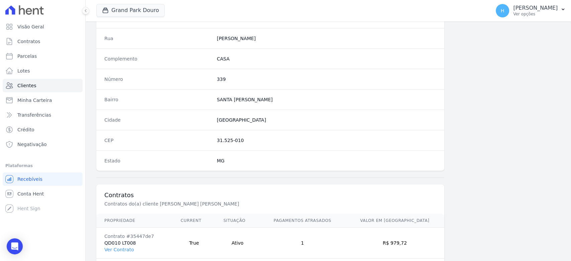
scroll to position [363, 0]
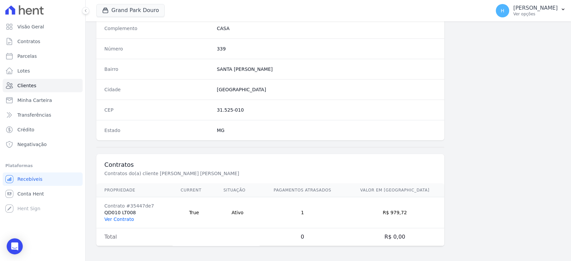
click at [128, 219] on link "Ver Contrato" at bounding box center [118, 219] width 29 height 5
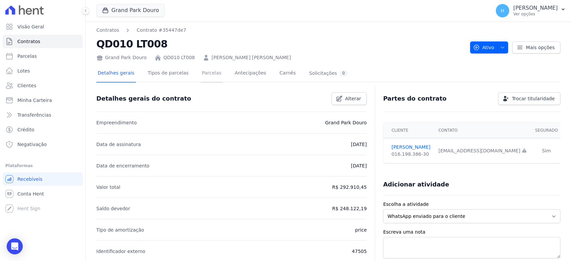
click at [205, 74] on link "Parcelas" at bounding box center [212, 74] width 22 height 18
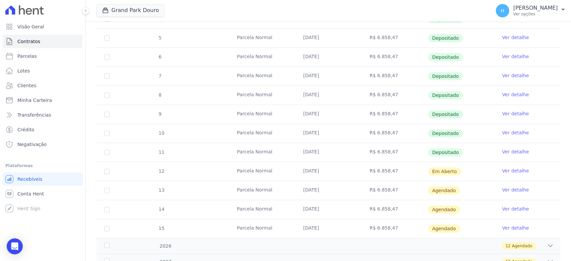
scroll to position [148, 0]
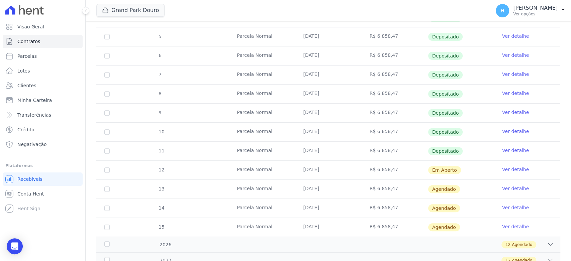
click at [515, 167] on link "Ver detalhe" at bounding box center [515, 169] width 27 height 7
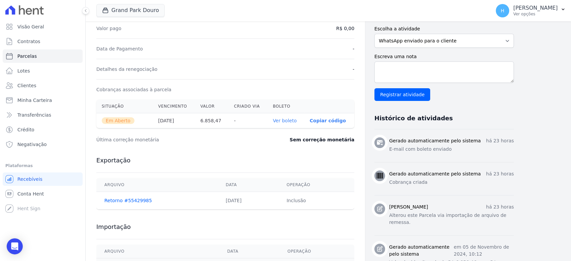
scroll to position [221, 0]
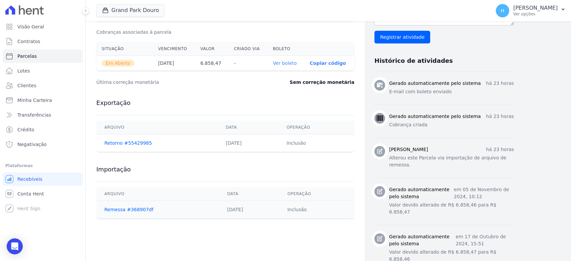
click at [289, 61] on link "Ver boleto" at bounding box center [285, 63] width 24 height 5
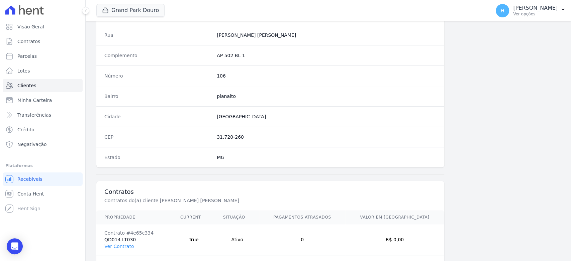
scroll to position [363, 0]
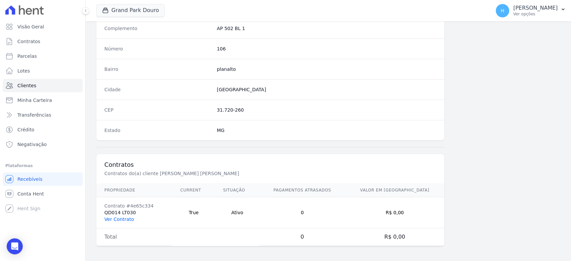
click at [125, 221] on link "Ver Contrato" at bounding box center [118, 219] width 29 height 5
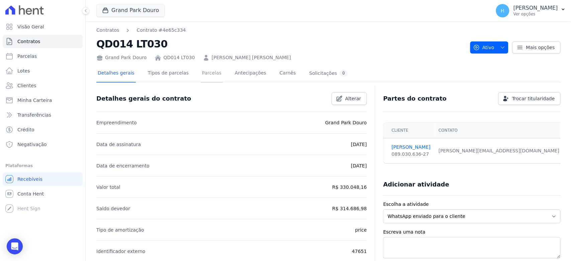
click at [201, 73] on link "Parcelas" at bounding box center [212, 74] width 22 height 18
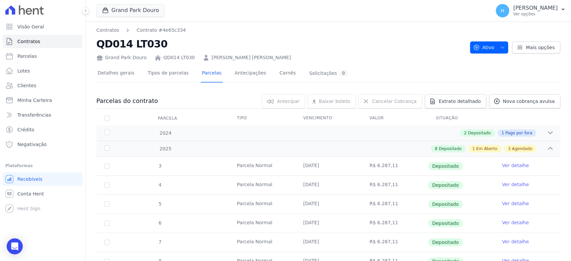
scroll to position [176, 0]
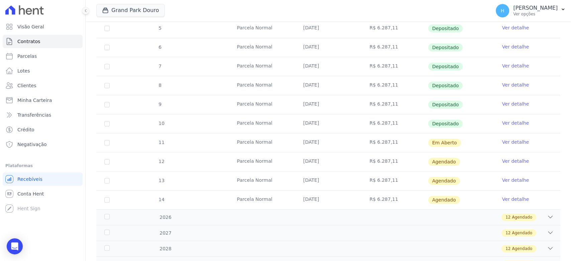
click at [510, 140] on link "Ver detalhe" at bounding box center [515, 142] width 27 height 7
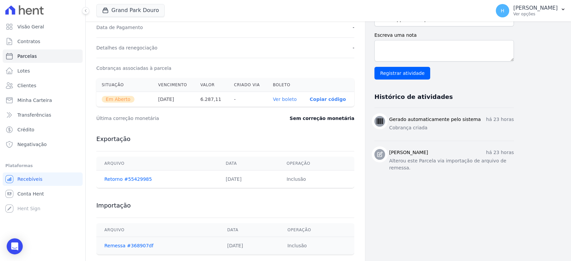
scroll to position [196, 0]
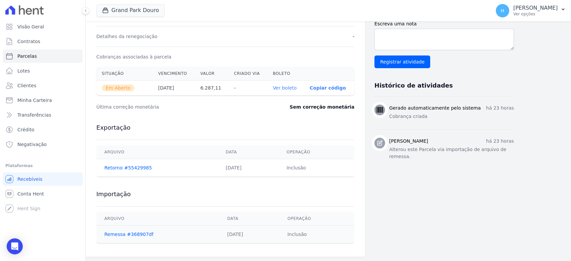
click at [285, 87] on link "Ver boleto" at bounding box center [285, 87] width 24 height 5
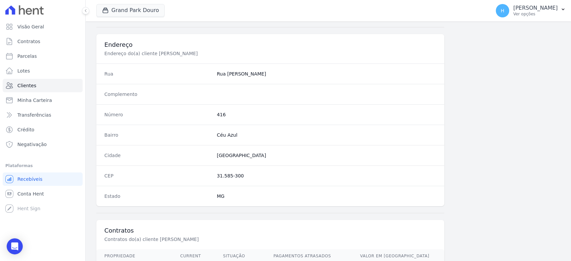
scroll to position [363, 0]
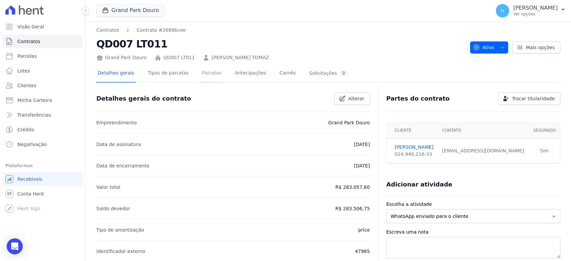
click at [207, 75] on link "Parcelas" at bounding box center [212, 74] width 22 height 18
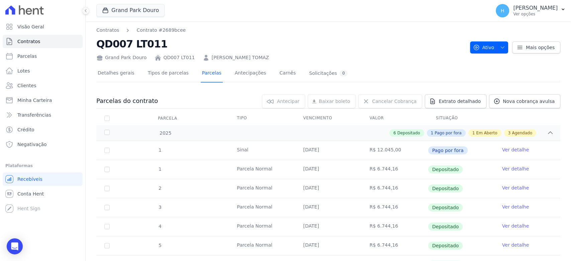
scroll to position [141, 0]
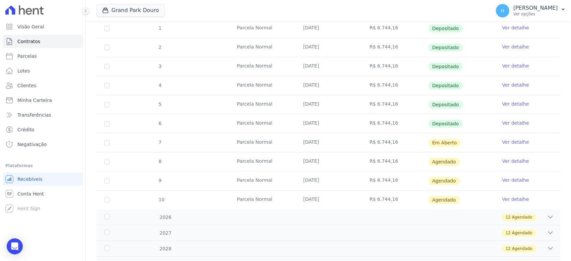
click at [526, 144] on td "Ver detalhe" at bounding box center [527, 142] width 66 height 19
click at [514, 140] on link "Ver detalhe" at bounding box center [515, 142] width 27 height 7
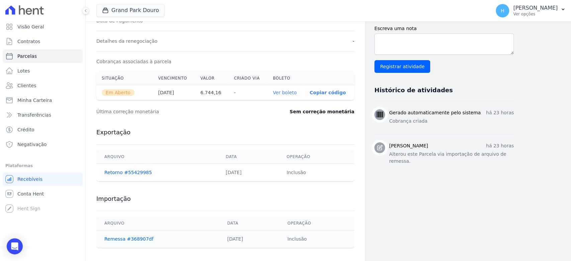
scroll to position [196, 0]
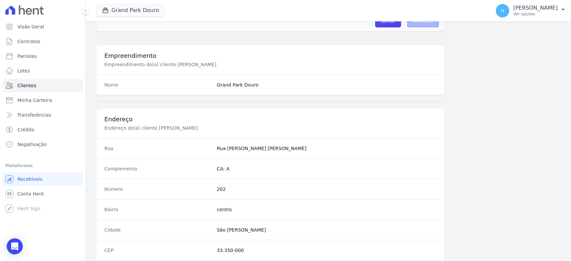
scroll to position [363, 0]
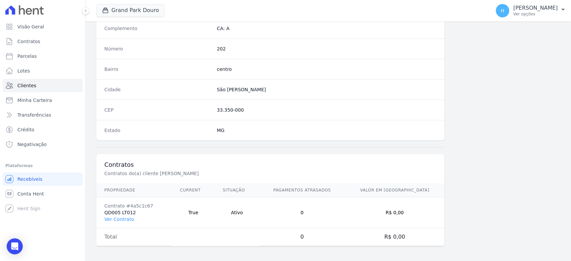
click at [118, 221] on td "Contrato #4a5c1c67 QD005 LT012 Ver Contrato" at bounding box center [134, 212] width 76 height 31
click at [116, 218] on link "Ver Contrato" at bounding box center [118, 219] width 29 height 5
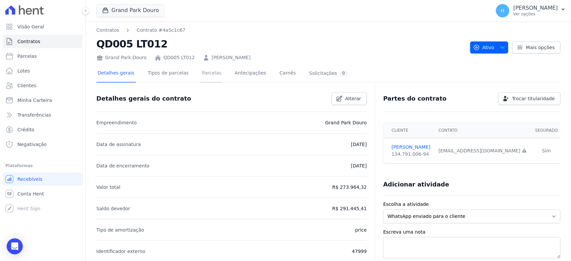
click at [204, 75] on link "Parcelas" at bounding box center [212, 74] width 22 height 18
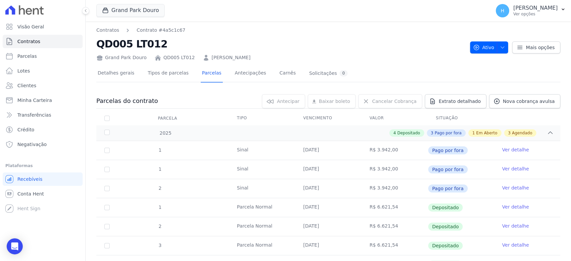
scroll to position [141, 0]
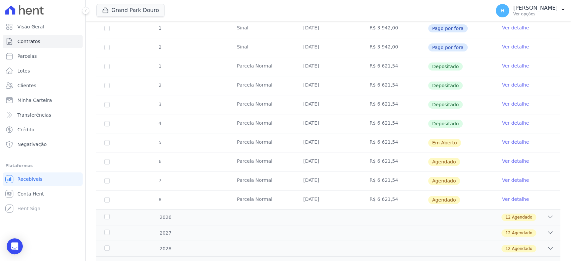
click at [505, 143] on link "Ver detalhe" at bounding box center [515, 142] width 27 height 7
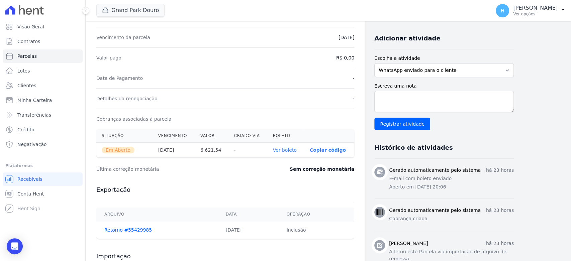
scroll to position [196, 0]
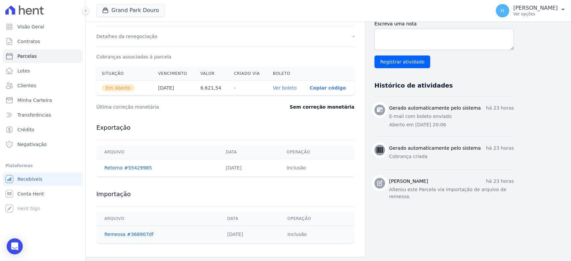
click at [291, 88] on link "Ver boleto" at bounding box center [285, 87] width 24 height 5
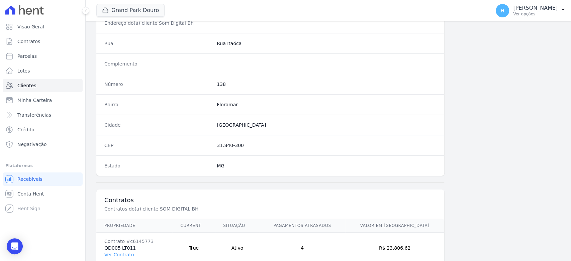
scroll to position [363, 0]
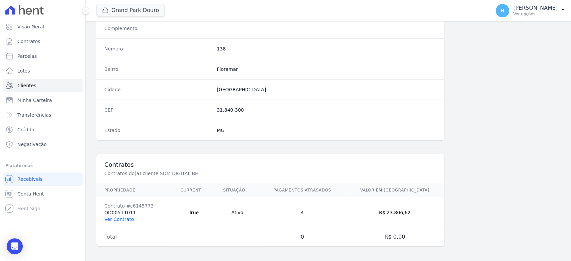
click at [121, 217] on link "Ver Contrato" at bounding box center [118, 219] width 29 height 5
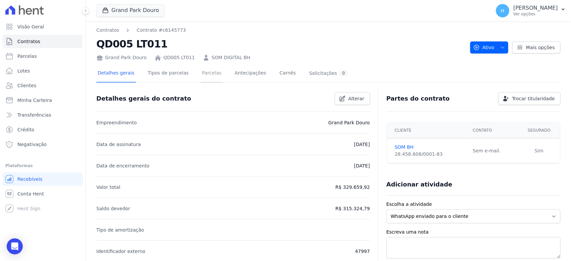
click at [203, 70] on link "Parcelas" at bounding box center [212, 74] width 22 height 18
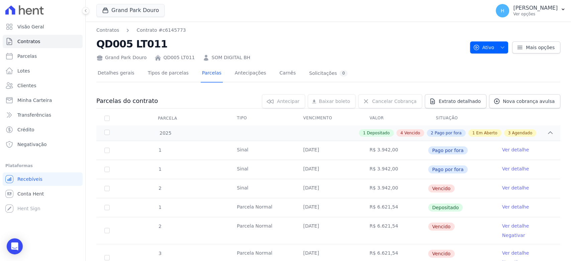
scroll to position [141, 0]
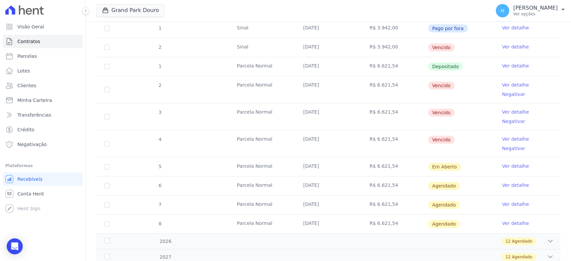
click at [514, 163] on link "Ver detalhe" at bounding box center [515, 166] width 27 height 7
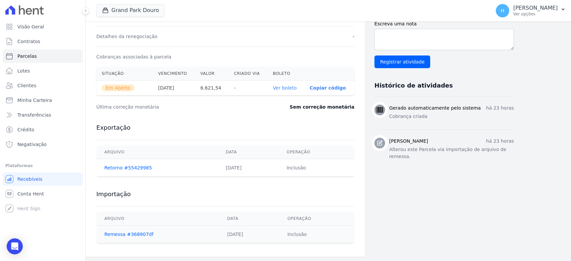
scroll to position [159, 0]
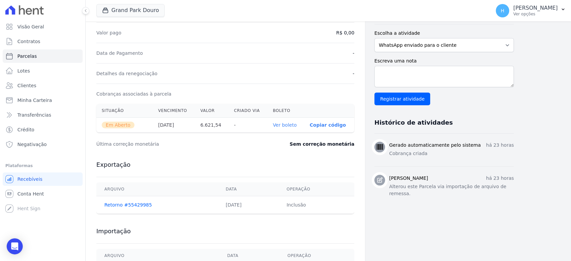
click at [280, 125] on link "Ver boleto" at bounding box center [285, 124] width 24 height 5
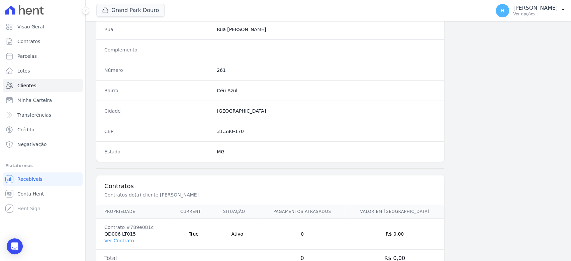
scroll to position [363, 0]
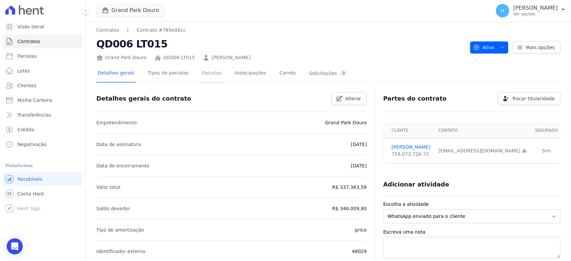
click at [203, 72] on link "Parcelas" at bounding box center [212, 74] width 22 height 18
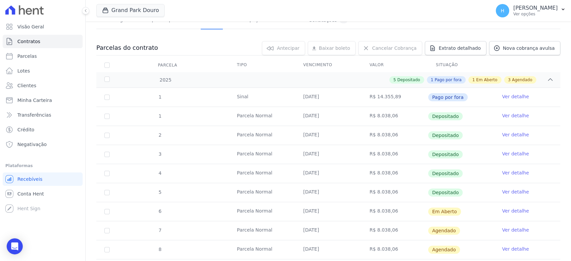
scroll to position [117, 0]
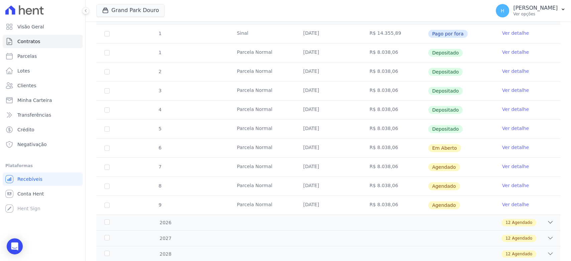
click at [502, 145] on link "Ver detalhe" at bounding box center [515, 147] width 27 height 7
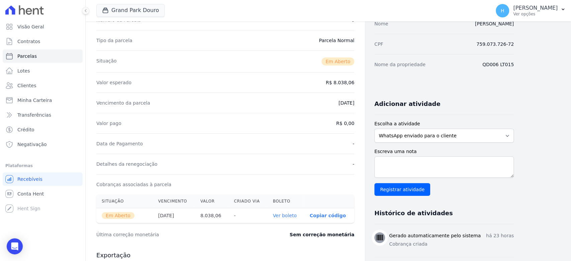
scroll to position [148, 0]
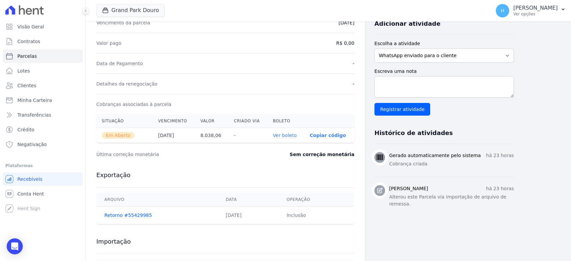
click at [286, 135] on link "Ver boleto" at bounding box center [285, 135] width 24 height 5
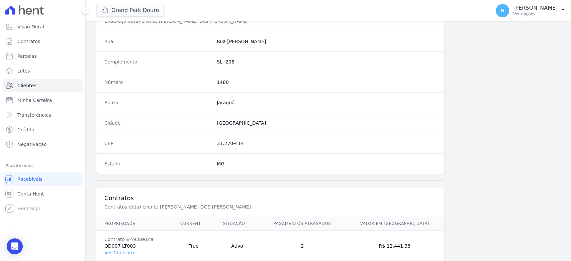
scroll to position [363, 0]
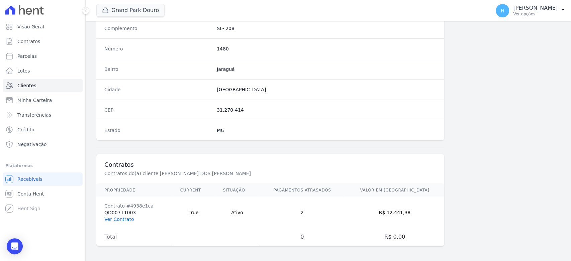
click at [129, 217] on link "Ver Contrato" at bounding box center [118, 219] width 29 height 5
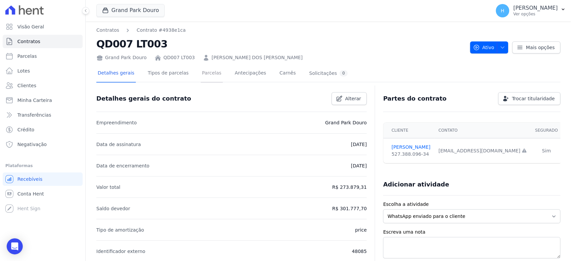
click at [201, 78] on link "Parcelas" at bounding box center [212, 74] width 22 height 18
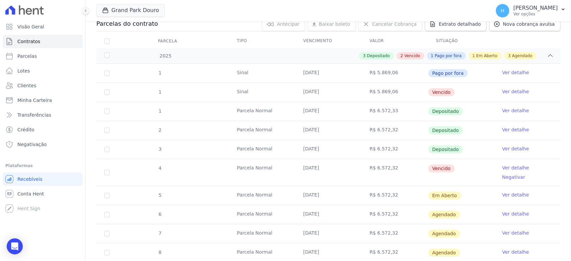
scroll to position [80, 0]
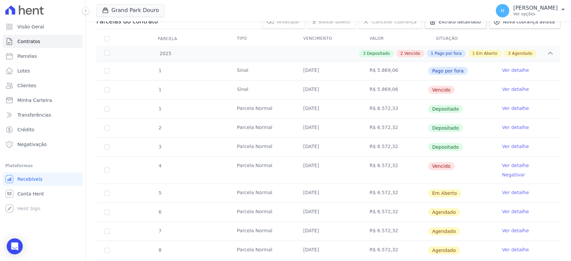
click at [507, 189] on link "Ver detalhe" at bounding box center [515, 192] width 27 height 7
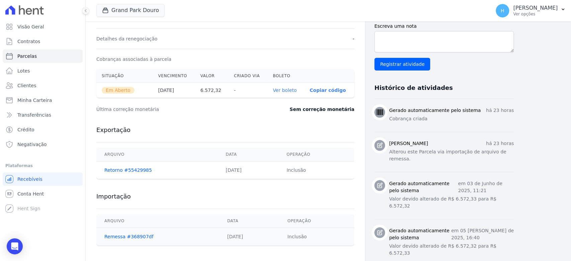
scroll to position [196, 0]
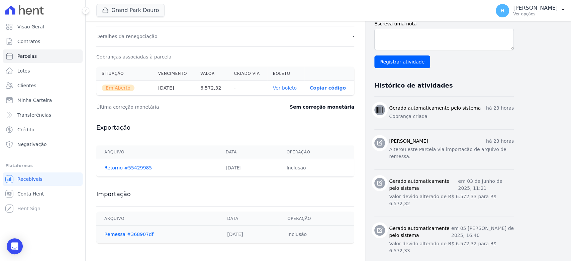
click at [282, 88] on link "Ver boleto" at bounding box center [285, 87] width 24 height 5
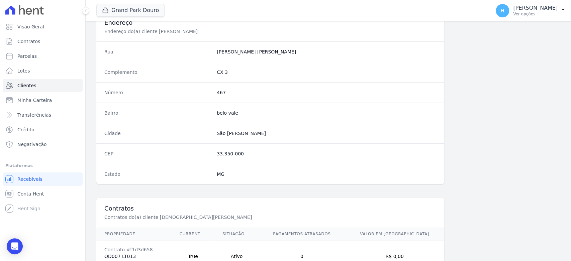
scroll to position [363, 0]
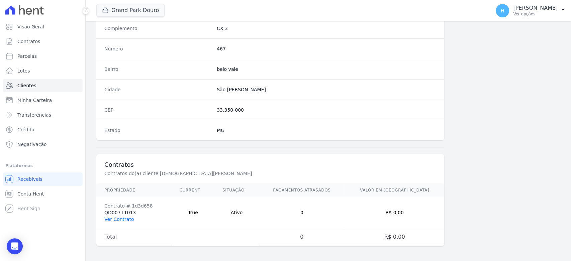
click at [122, 221] on link "Ver Contrato" at bounding box center [118, 219] width 29 height 5
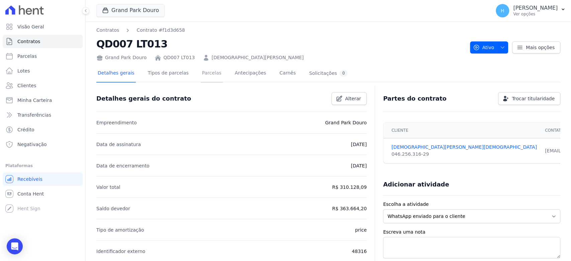
click at [201, 72] on link "Parcelas" at bounding box center [212, 74] width 22 height 18
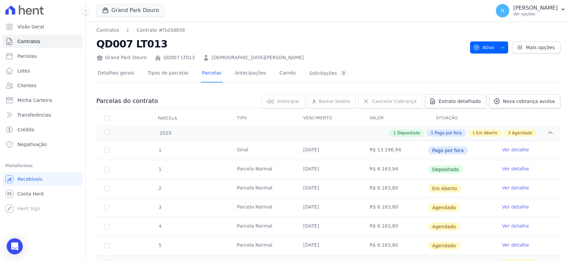
click at [512, 187] on link "Ver detalhe" at bounding box center [515, 188] width 27 height 7
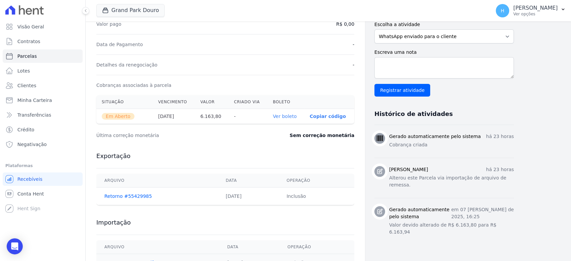
scroll to position [196, 0]
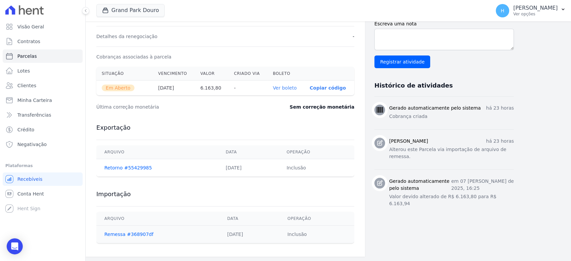
click at [288, 88] on link "Ver boleto" at bounding box center [285, 87] width 24 height 5
